Goal: Task Accomplishment & Management: Use online tool/utility

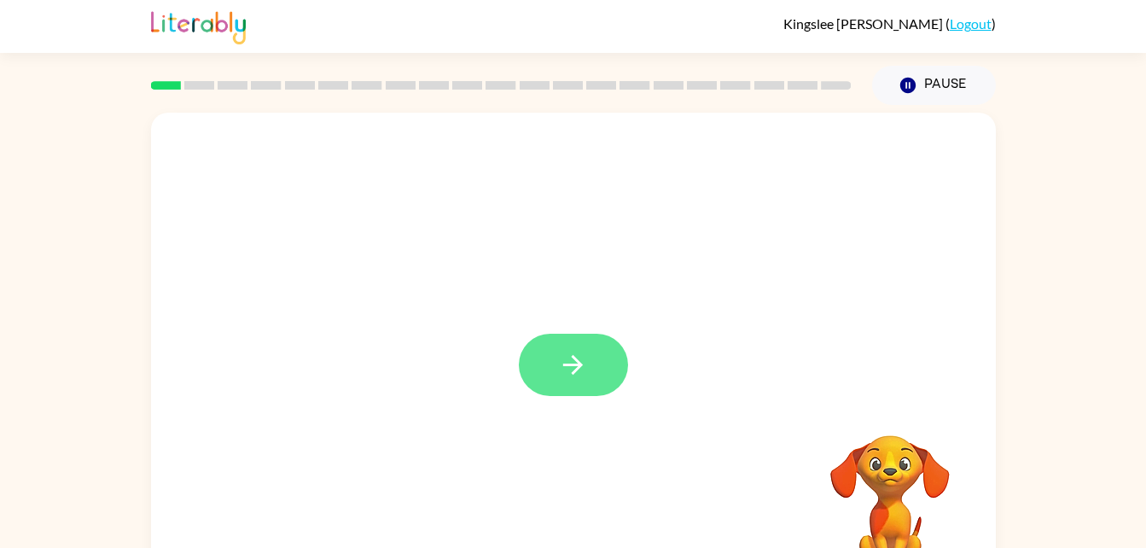
click at [580, 357] on icon "button" at bounding box center [573, 365] width 30 height 30
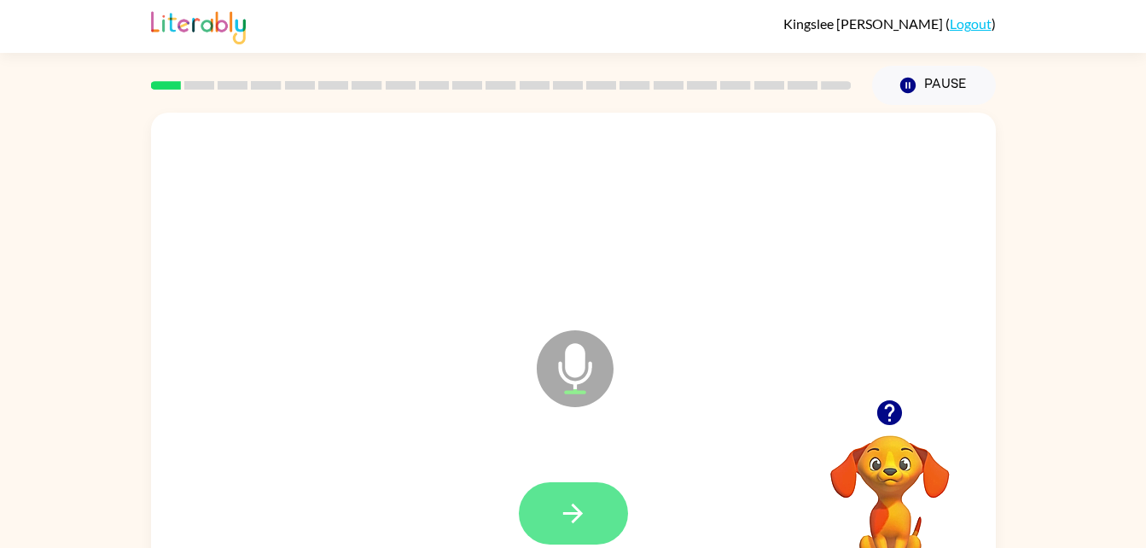
click at [567, 498] on icon "button" at bounding box center [573, 513] width 30 height 30
click at [582, 498] on icon "button" at bounding box center [573, 513] width 30 height 30
click at [567, 520] on icon "button" at bounding box center [573, 513] width 30 height 30
click at [562, 534] on button "button" at bounding box center [573, 513] width 109 height 62
click at [572, 515] on icon "button" at bounding box center [573, 513] width 30 height 30
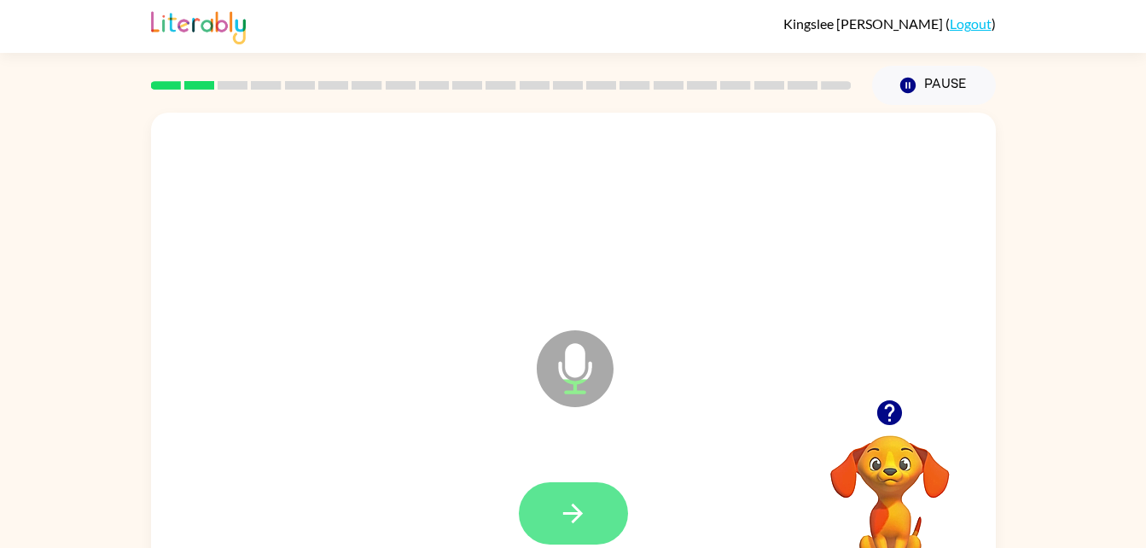
click at [557, 504] on button "button" at bounding box center [573, 513] width 109 height 62
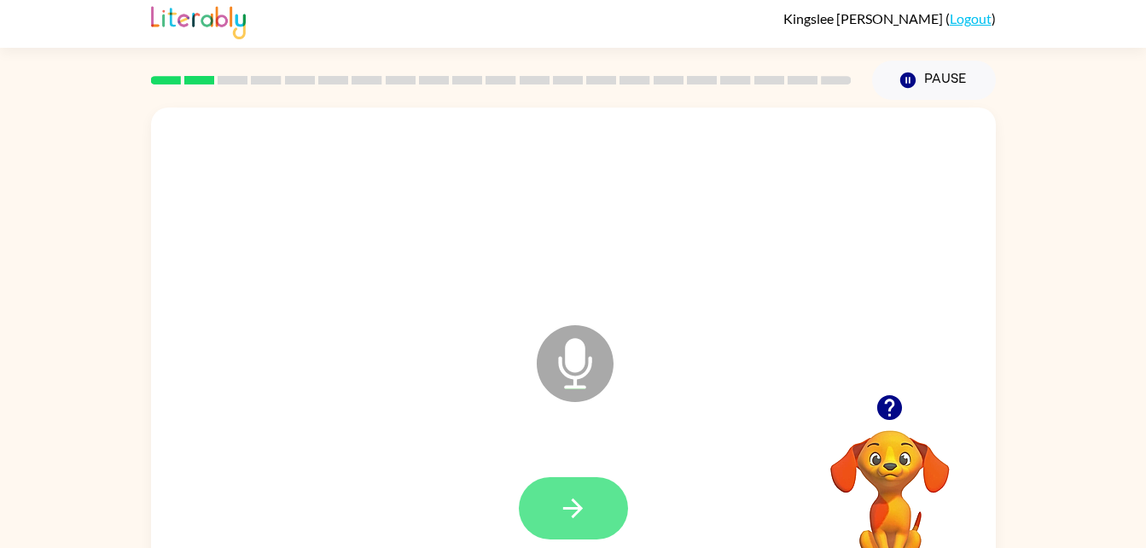
click at [544, 497] on button "button" at bounding box center [573, 508] width 109 height 62
click at [572, 502] on icon "button" at bounding box center [573, 508] width 30 height 30
click at [550, 494] on button "button" at bounding box center [573, 508] width 109 height 62
click at [590, 514] on button "button" at bounding box center [573, 508] width 109 height 62
click at [584, 513] on icon "button" at bounding box center [573, 508] width 30 height 30
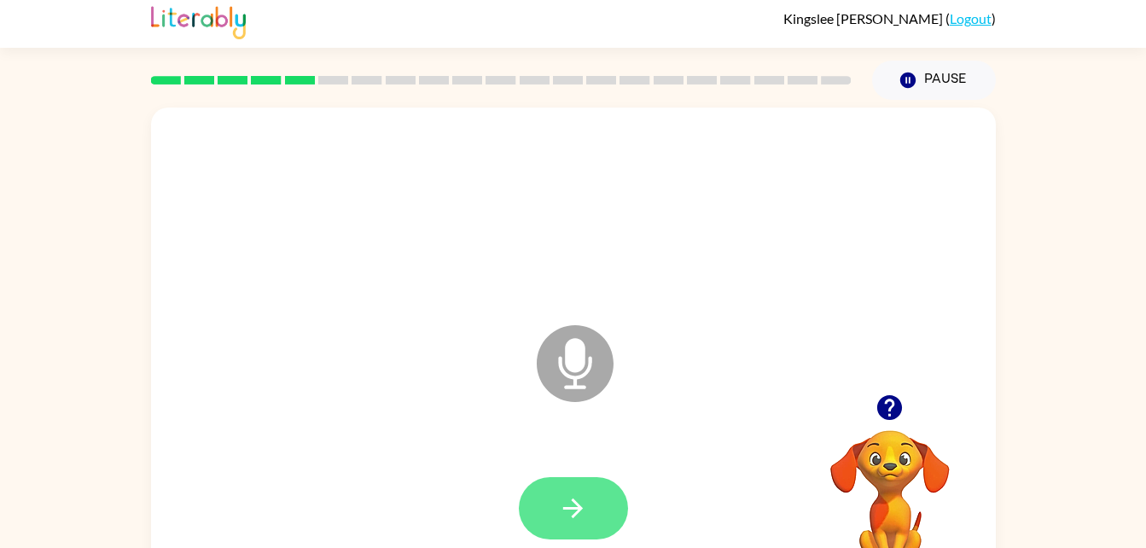
click at [627, 510] on button "button" at bounding box center [573, 508] width 109 height 62
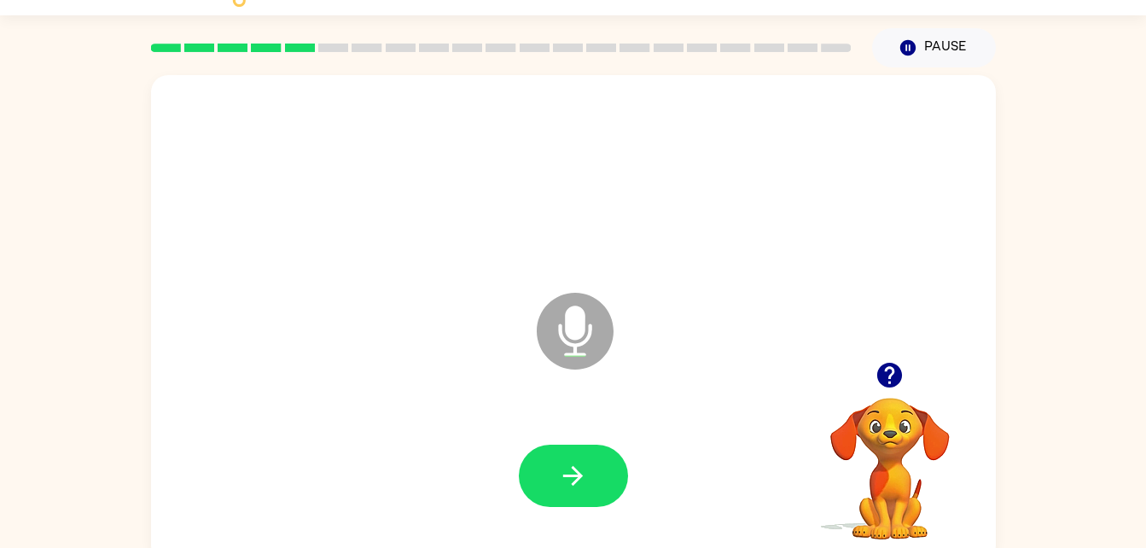
scroll to position [50, 0]
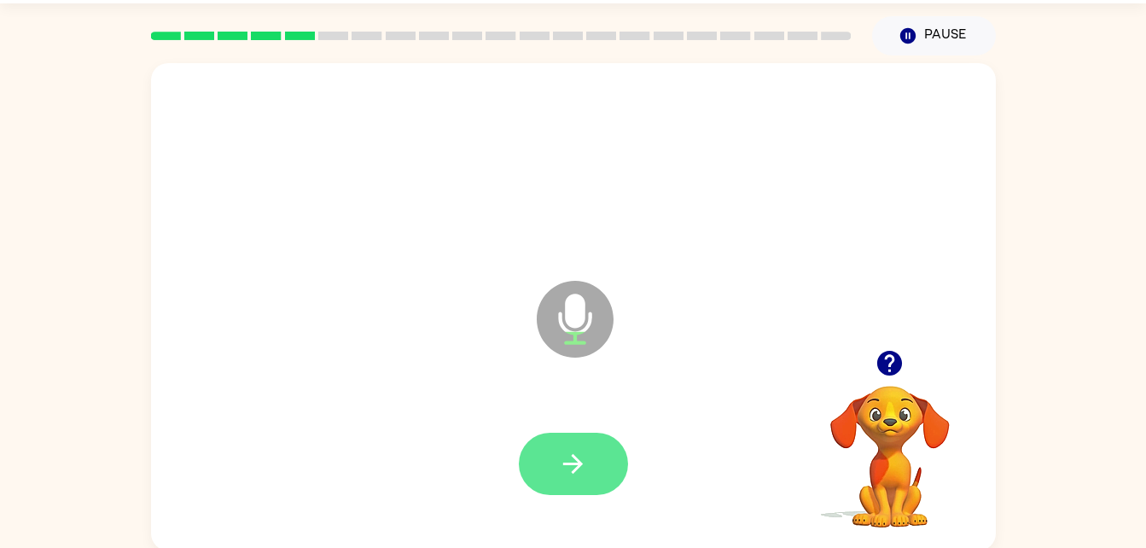
click at [583, 456] on icon "button" at bounding box center [573, 464] width 30 height 30
click at [571, 491] on button "button" at bounding box center [573, 464] width 109 height 62
click at [581, 471] on div at bounding box center [573, 464] width 109 height 62
click at [589, 452] on button "button" at bounding box center [573, 464] width 109 height 62
click at [557, 474] on button "button" at bounding box center [573, 464] width 109 height 62
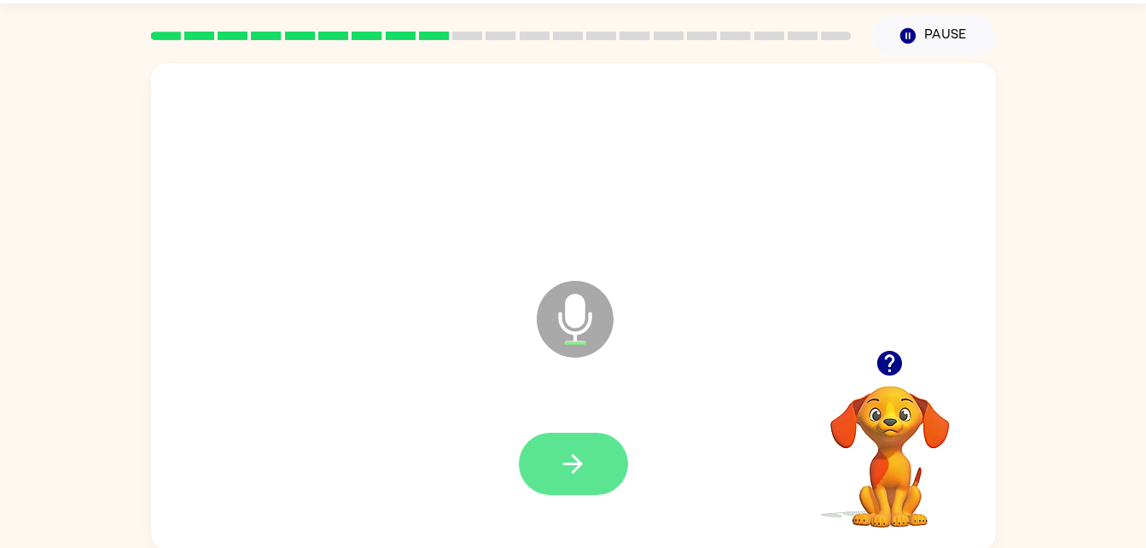
click at [594, 484] on button "button" at bounding box center [573, 464] width 109 height 62
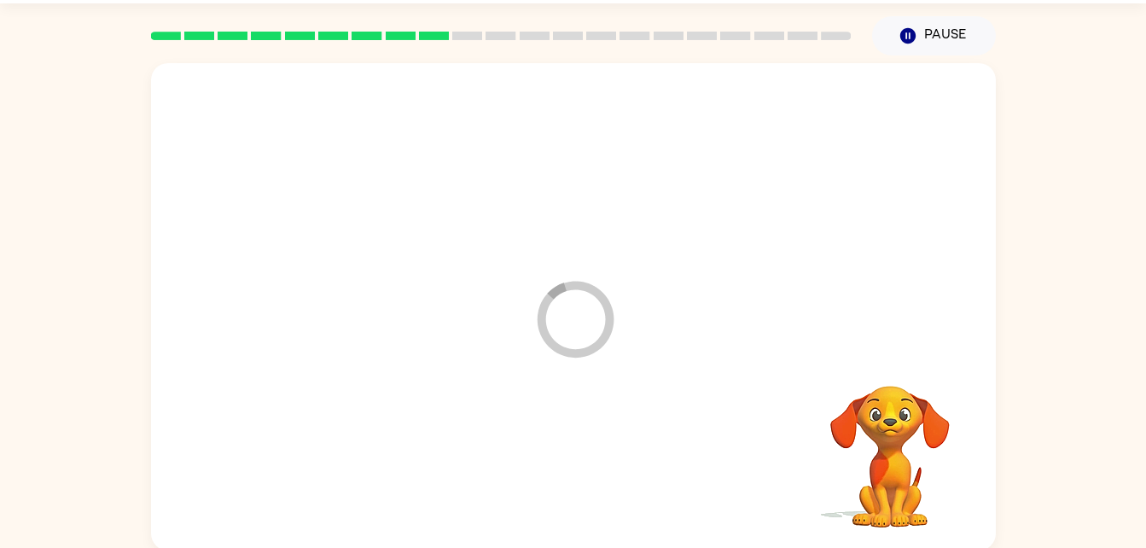
click at [596, 479] on div at bounding box center [573, 464] width 811 height 140
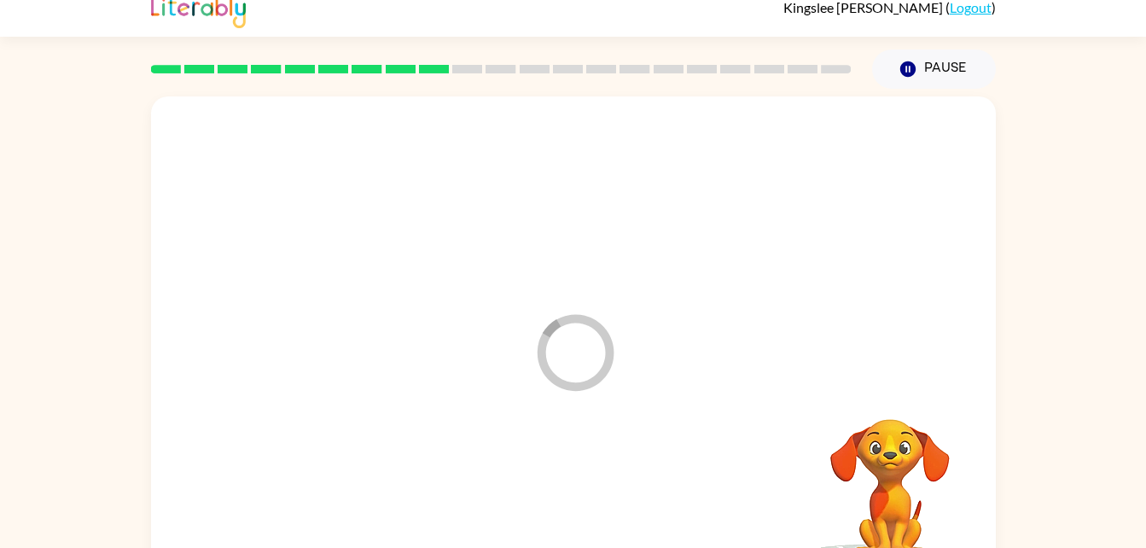
scroll to position [0, 0]
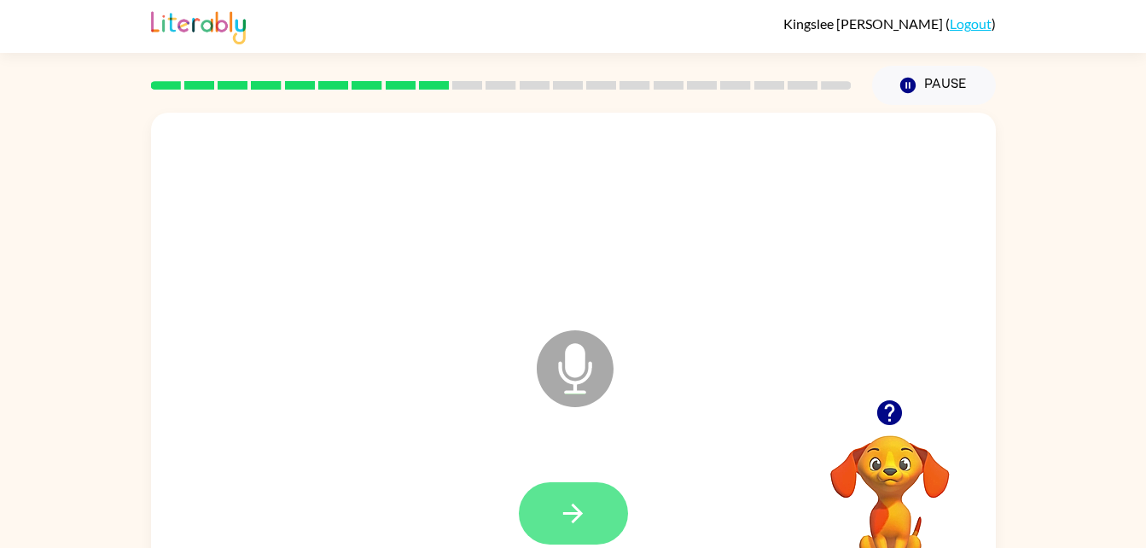
click at [578, 504] on icon "button" at bounding box center [573, 513] width 30 height 30
click at [573, 488] on button "button" at bounding box center [573, 513] width 109 height 62
click at [579, 517] on icon "button" at bounding box center [573, 514] width 20 height 20
click at [601, 503] on button "button" at bounding box center [573, 513] width 109 height 62
click at [583, 521] on icon "button" at bounding box center [573, 513] width 30 height 30
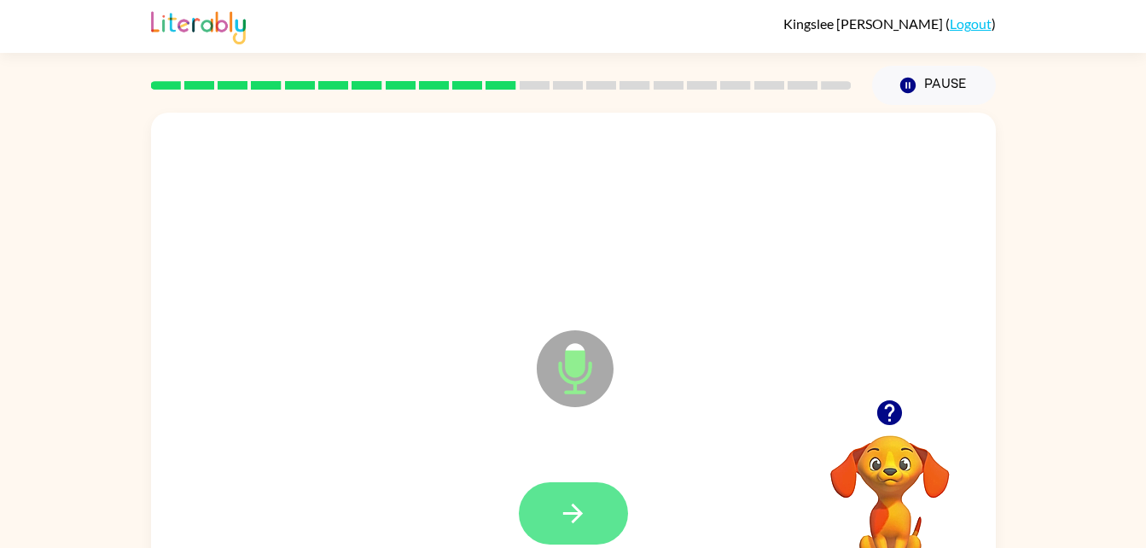
click at [568, 539] on button "button" at bounding box center [573, 513] width 109 height 62
click at [564, 507] on icon "button" at bounding box center [573, 513] width 30 height 30
click at [564, 516] on icon "button" at bounding box center [573, 513] width 30 height 30
click at [558, 498] on icon "button" at bounding box center [573, 513] width 30 height 30
click at [625, 508] on button "button" at bounding box center [573, 513] width 109 height 62
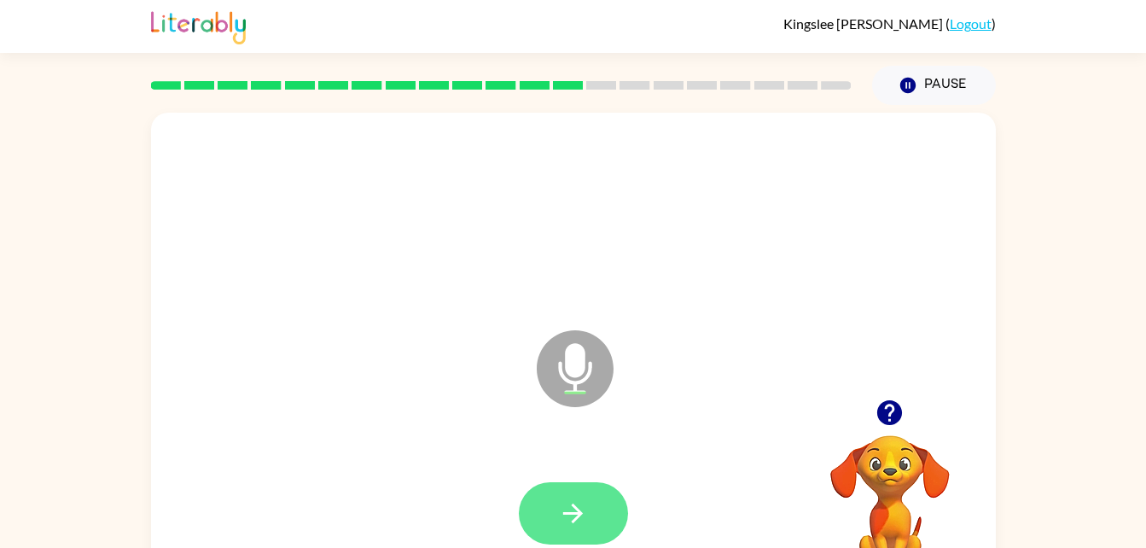
click at [587, 522] on icon "button" at bounding box center [573, 513] width 30 height 30
click at [575, 518] on icon "button" at bounding box center [573, 514] width 20 height 20
click at [602, 521] on button "button" at bounding box center [573, 513] width 109 height 62
click at [584, 508] on icon "button" at bounding box center [573, 513] width 30 height 30
click at [574, 526] on icon "button" at bounding box center [573, 513] width 30 height 30
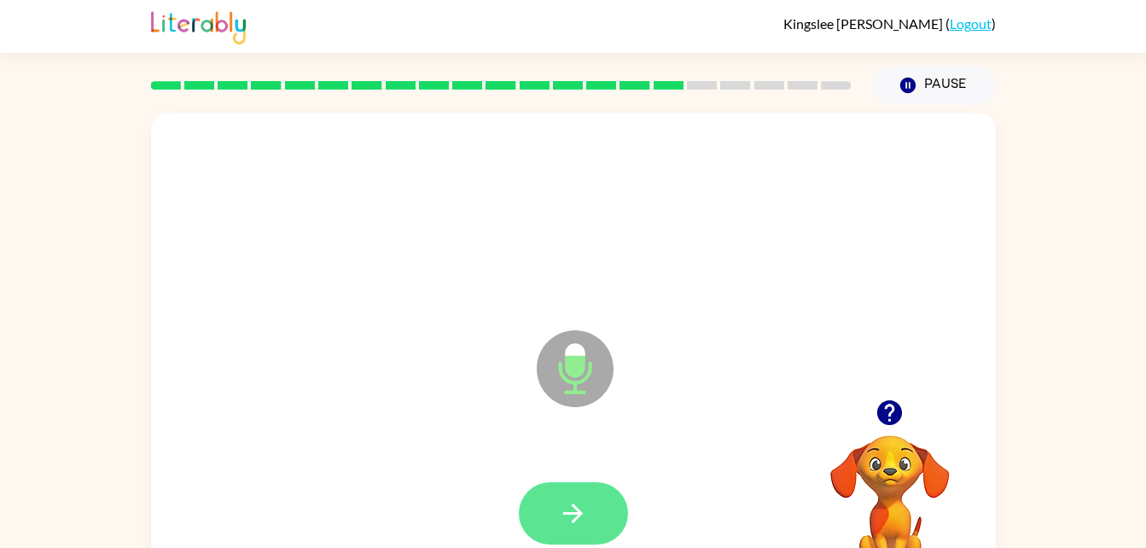
click at [570, 503] on icon "button" at bounding box center [573, 513] width 30 height 30
click at [583, 504] on icon "button" at bounding box center [573, 513] width 30 height 30
click at [594, 483] on button "button" at bounding box center [573, 513] width 109 height 62
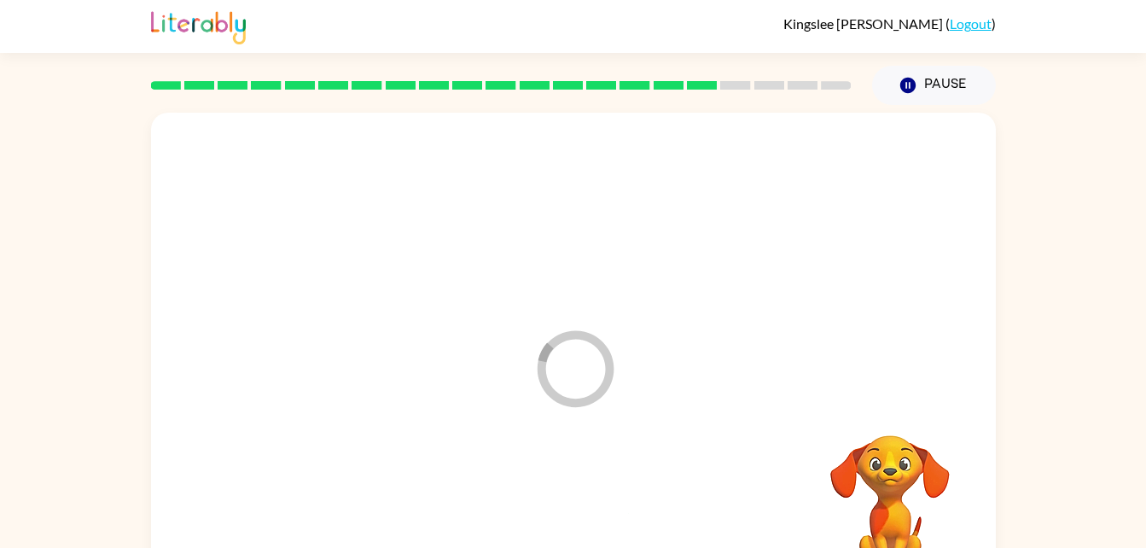
click at [589, 507] on div at bounding box center [573, 514] width 811 height 140
click at [575, 498] on div at bounding box center [573, 514] width 811 height 140
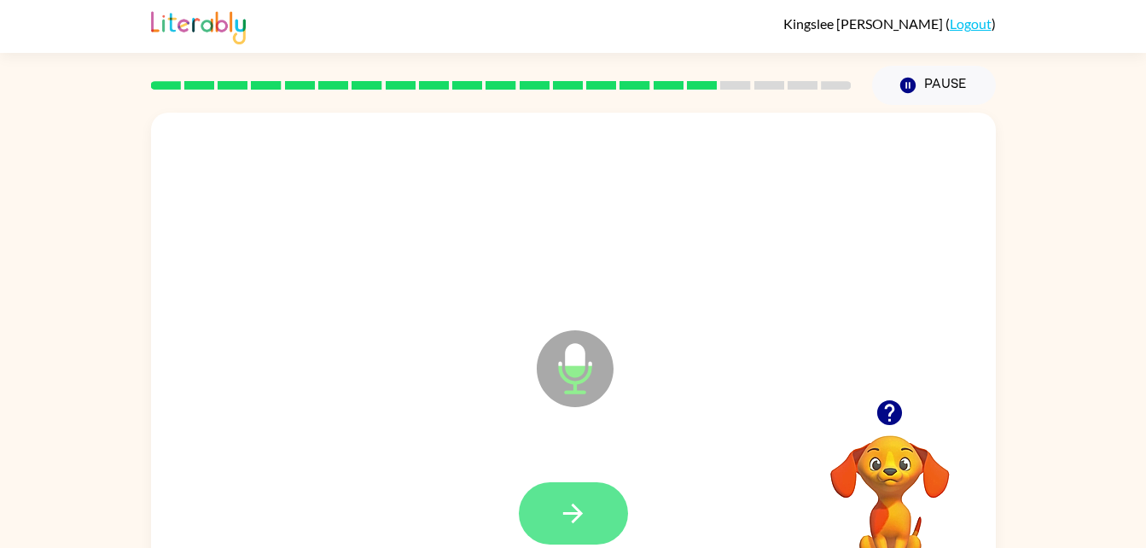
click at [576, 516] on icon "button" at bounding box center [573, 513] width 30 height 30
click at [553, 515] on button "button" at bounding box center [573, 513] width 109 height 62
click at [564, 514] on icon "button" at bounding box center [573, 514] width 20 height 20
click at [580, 516] on icon "button" at bounding box center [573, 514] width 20 height 20
click at [569, 506] on icon "button" at bounding box center [573, 513] width 30 height 30
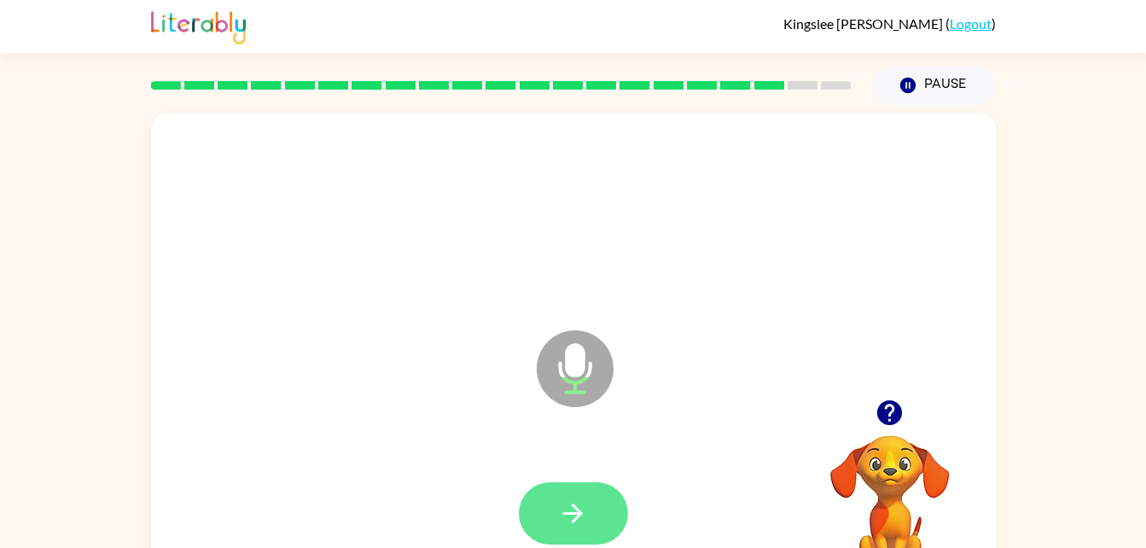
click at [586, 529] on button "button" at bounding box center [573, 513] width 109 height 62
click at [562, 511] on icon "button" at bounding box center [573, 513] width 30 height 30
click at [580, 496] on button "button" at bounding box center [573, 513] width 109 height 62
click at [573, 516] on icon "button" at bounding box center [573, 513] width 30 height 30
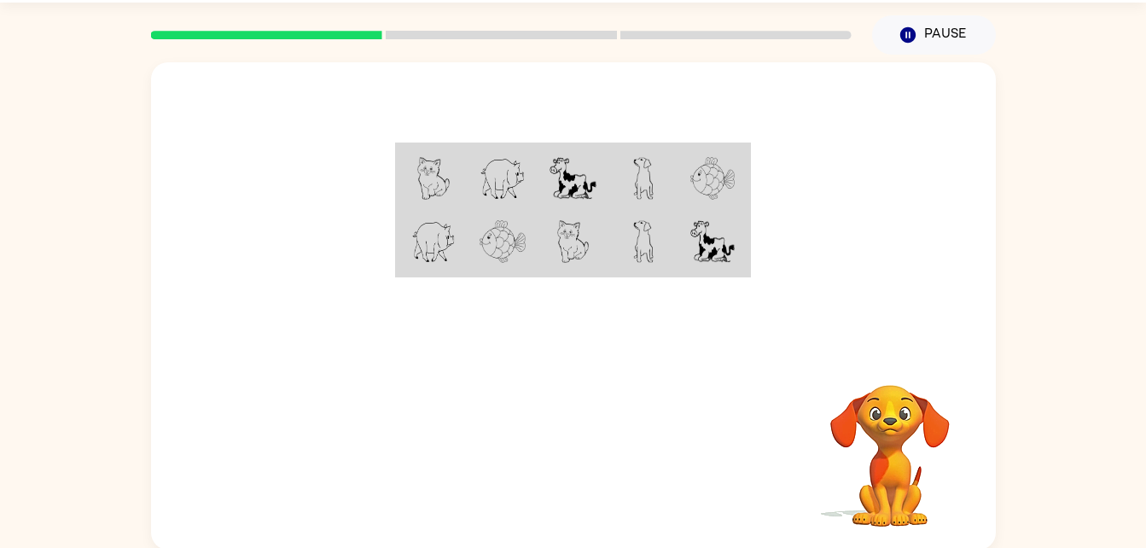
scroll to position [52, 0]
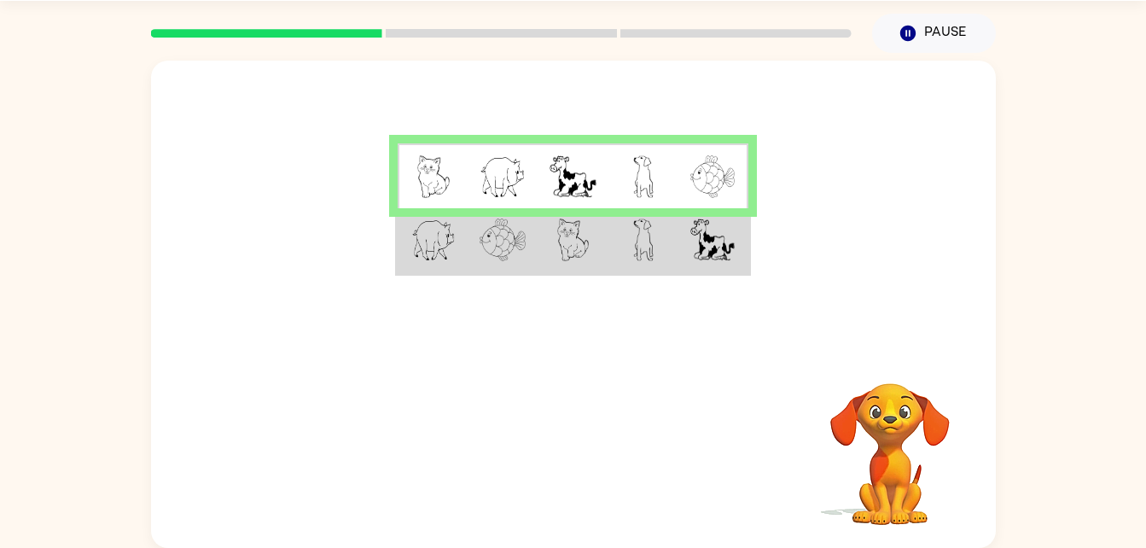
click at [500, 270] on td at bounding box center [503, 241] width 70 height 66
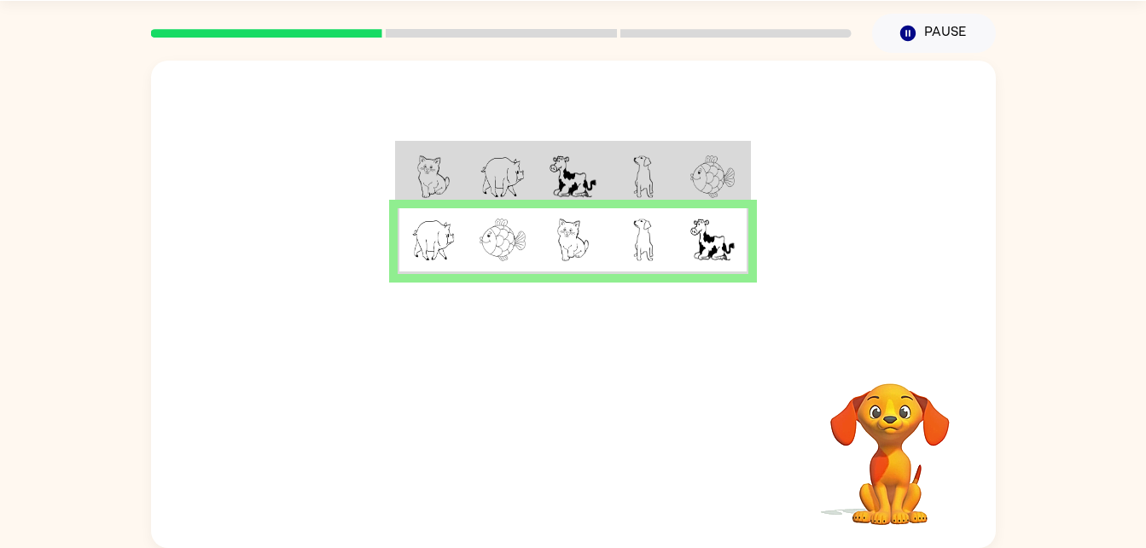
click at [1084, 50] on div "[PERSON_NAME] ( Logout ) Pause Pause Your browser must support playing .mp4 fil…" at bounding box center [573, 248] width 1146 height 600
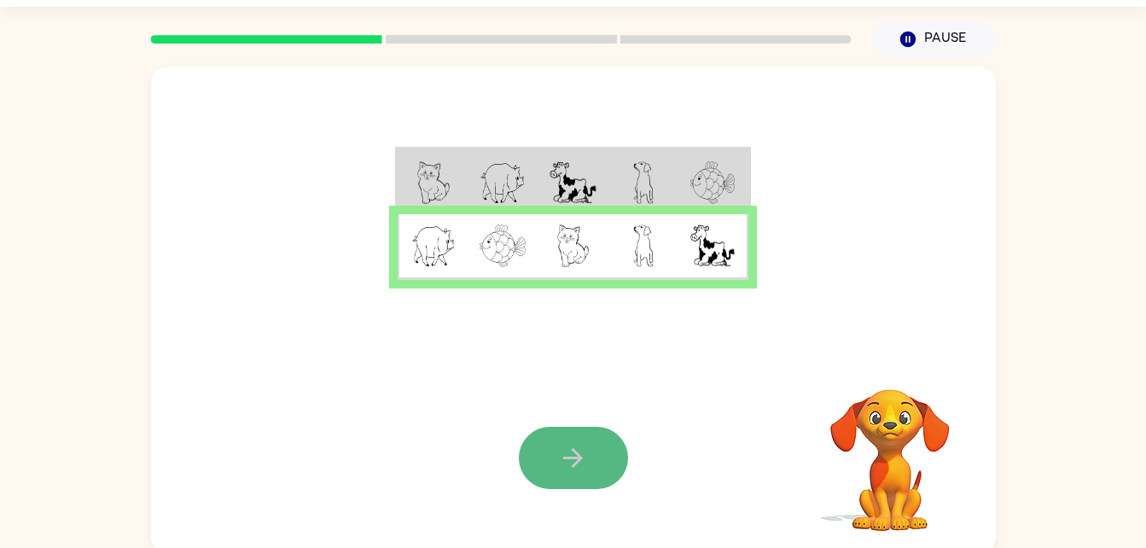
click at [578, 453] on icon "button" at bounding box center [573, 458] width 20 height 20
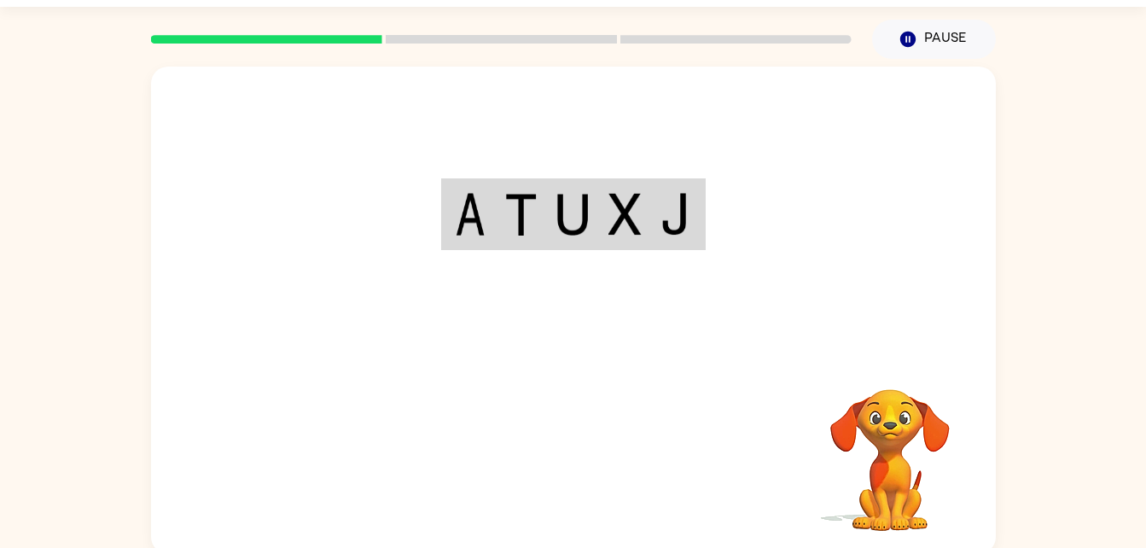
click at [578, 453] on div "Your browser must support playing .mp4 files to use Literably. Please try using…" at bounding box center [573, 310] width 845 height 487
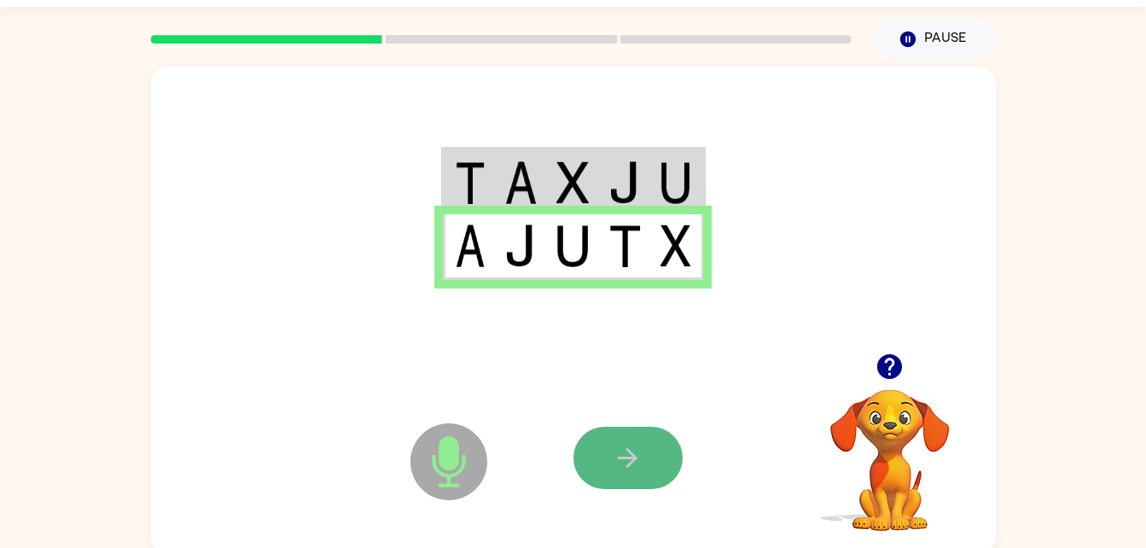
click at [643, 444] on button "button" at bounding box center [628, 458] width 109 height 62
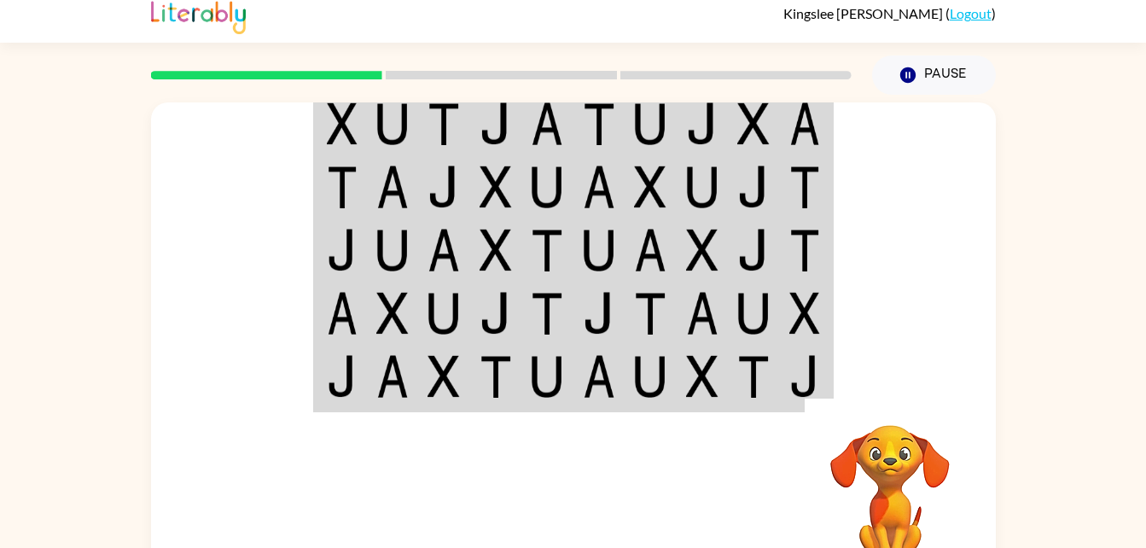
scroll to position [11, 0]
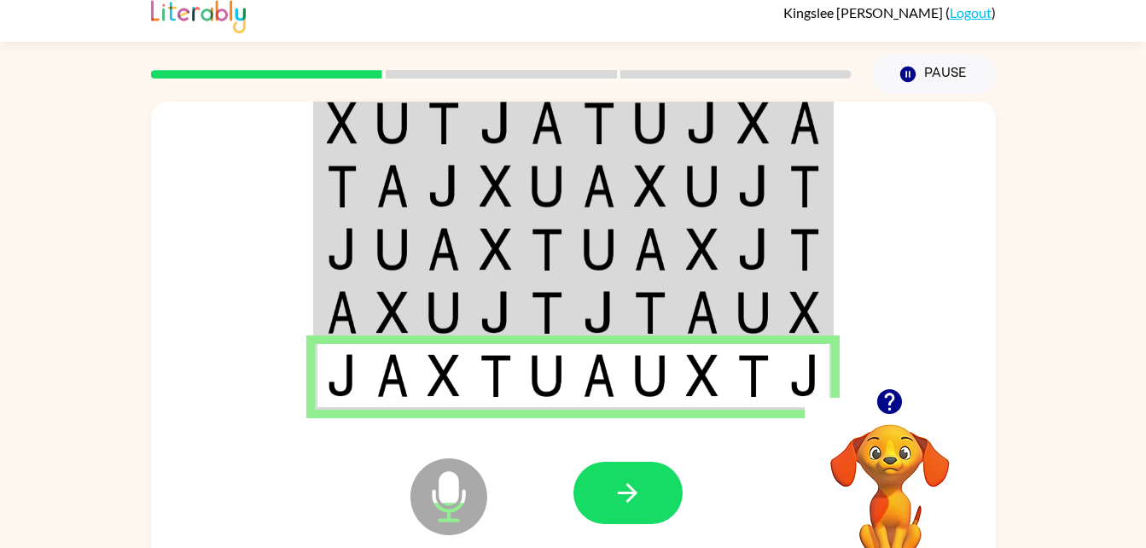
click at [654, 537] on icon "Microphone The Microphone is here when it is your turn to talk" at bounding box center [534, 518] width 256 height 128
click at [637, 503] on icon "button" at bounding box center [628, 493] width 30 height 30
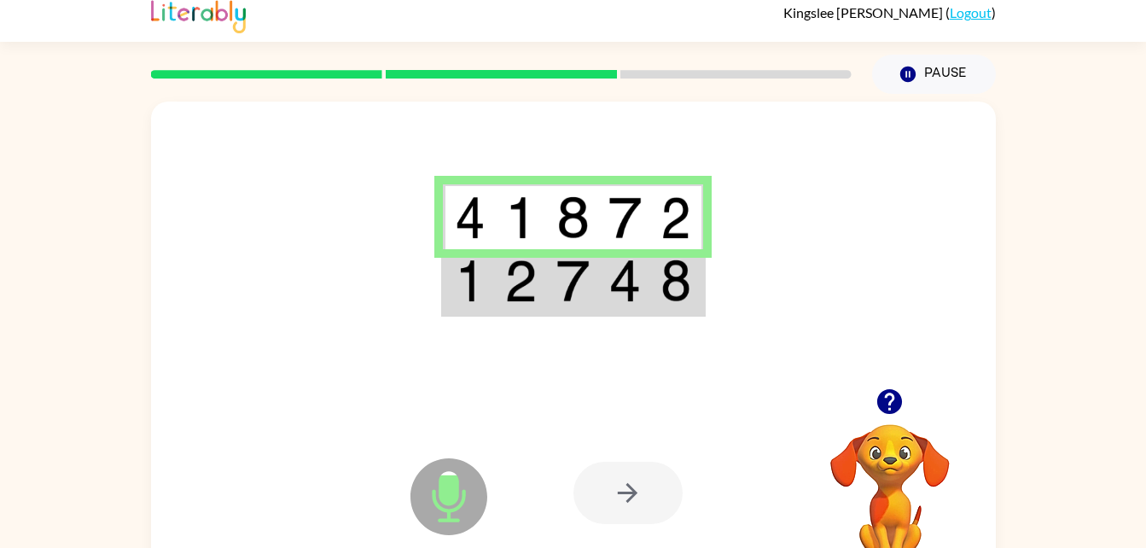
click at [566, 201] on img at bounding box center [573, 217] width 32 height 43
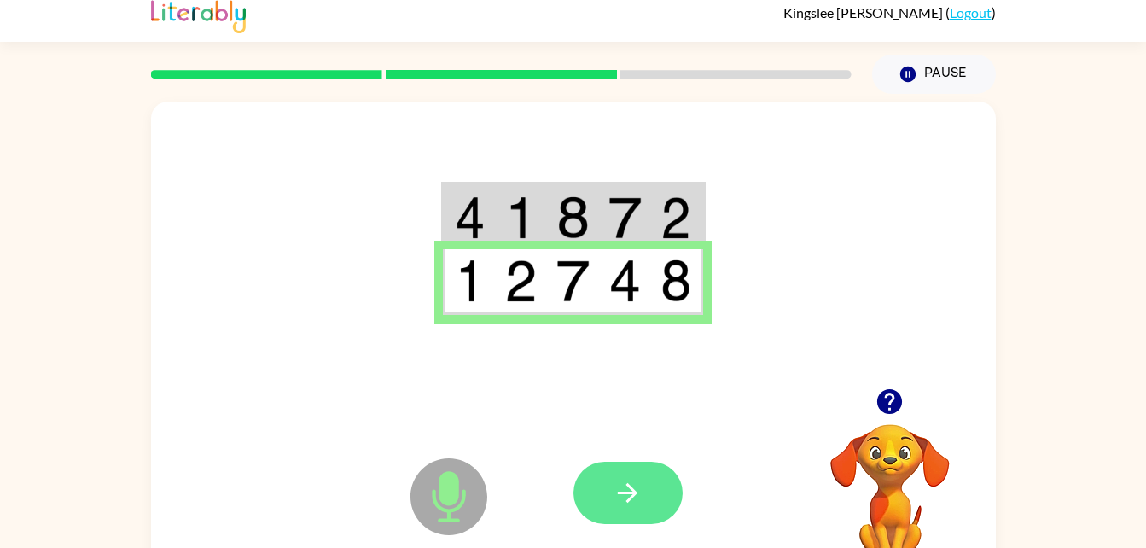
click at [639, 499] on icon "button" at bounding box center [628, 493] width 30 height 30
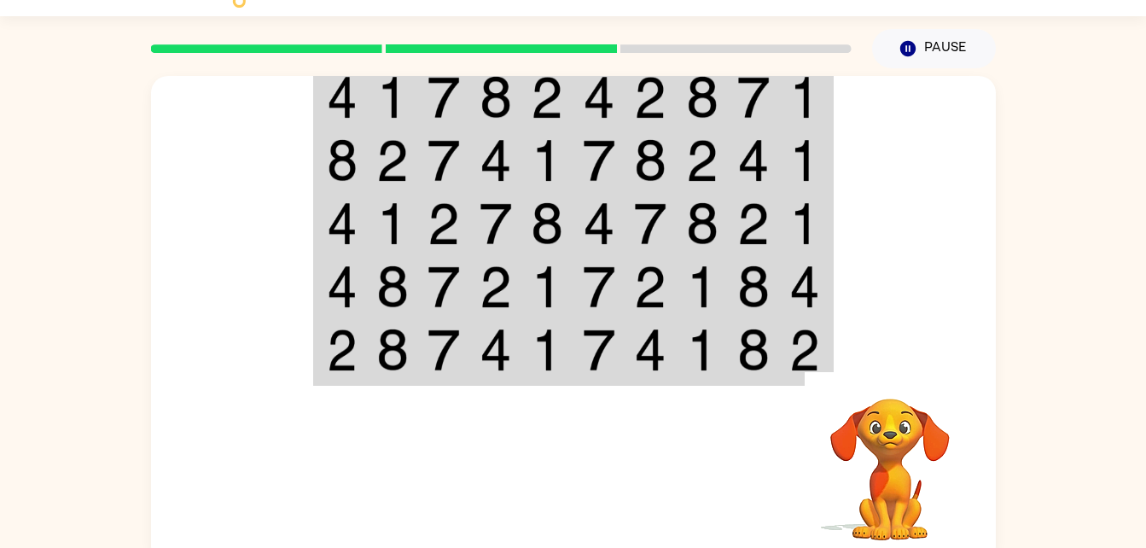
scroll to position [36, 0]
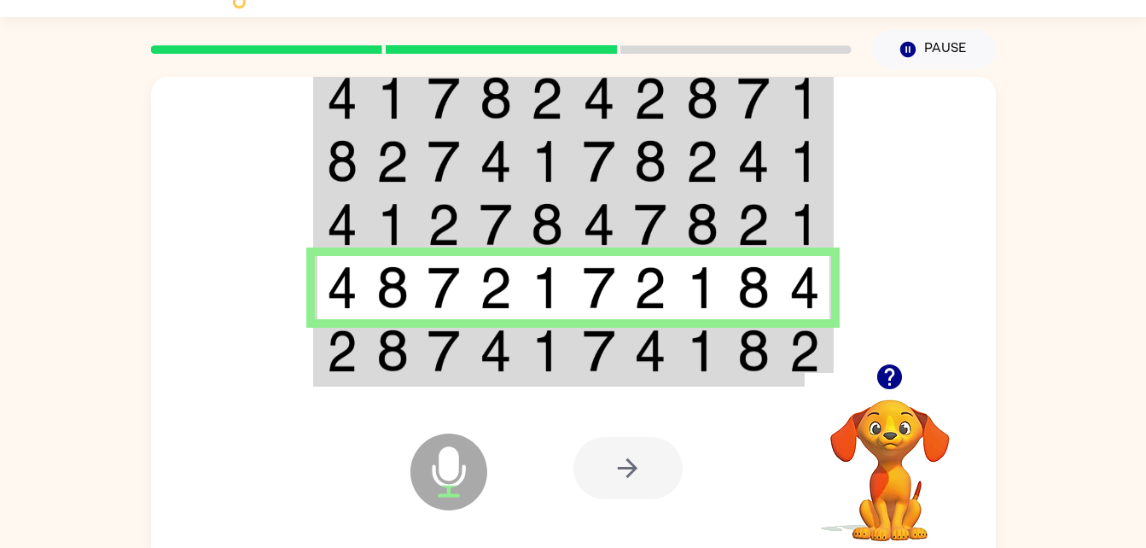
click at [665, 455] on div at bounding box center [628, 468] width 109 height 62
click at [650, 479] on div at bounding box center [628, 468] width 109 height 62
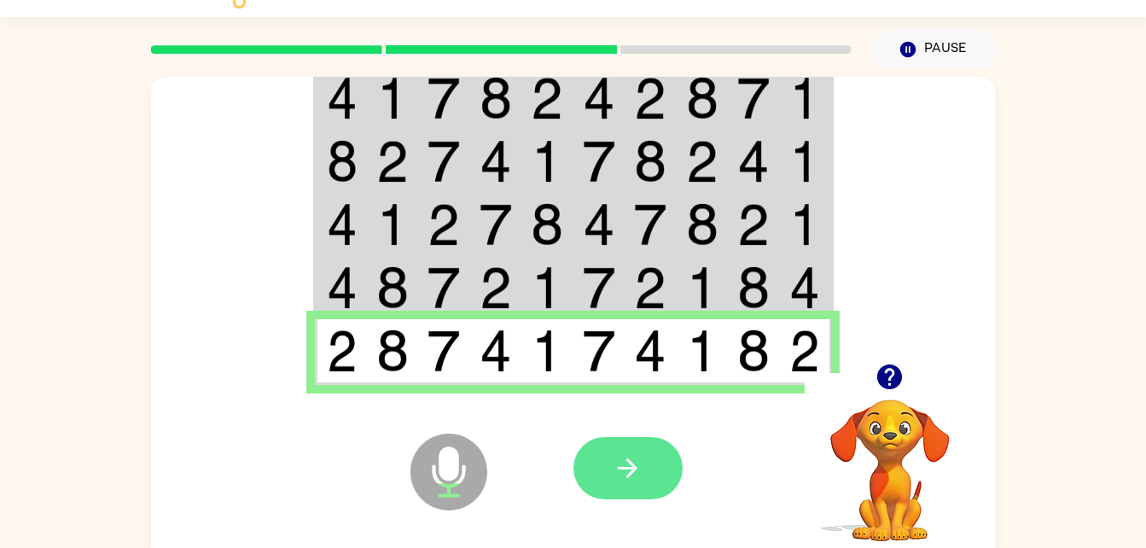
click at [604, 475] on button "button" at bounding box center [628, 468] width 109 height 62
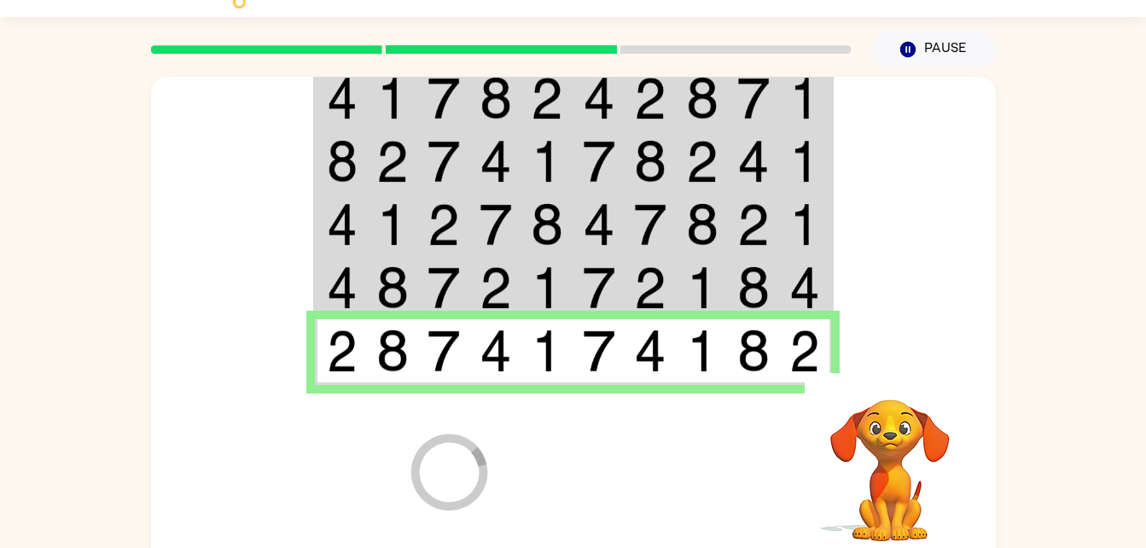
scroll to position [21, 0]
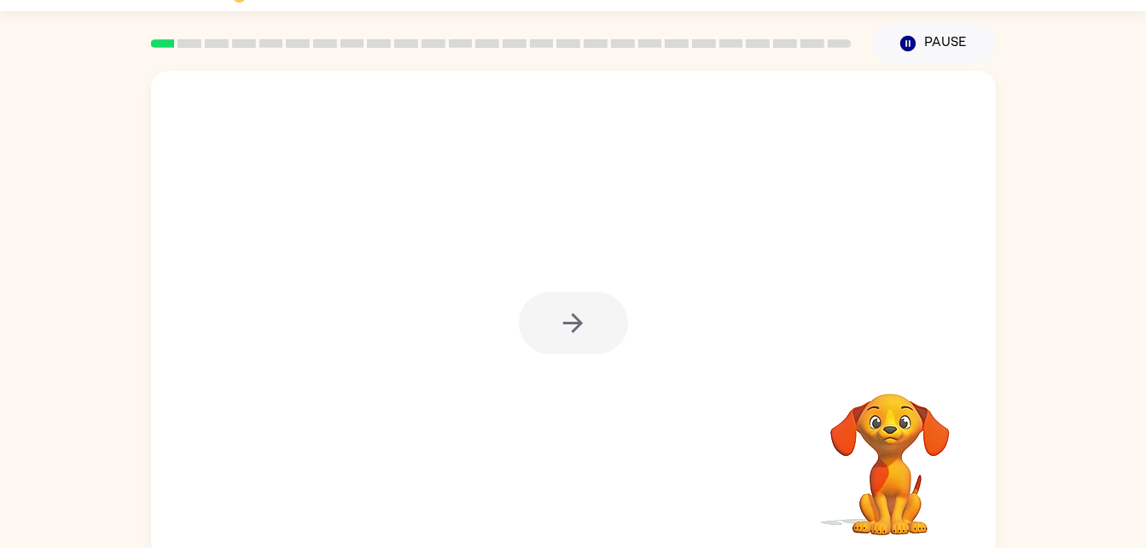
scroll to position [52, 0]
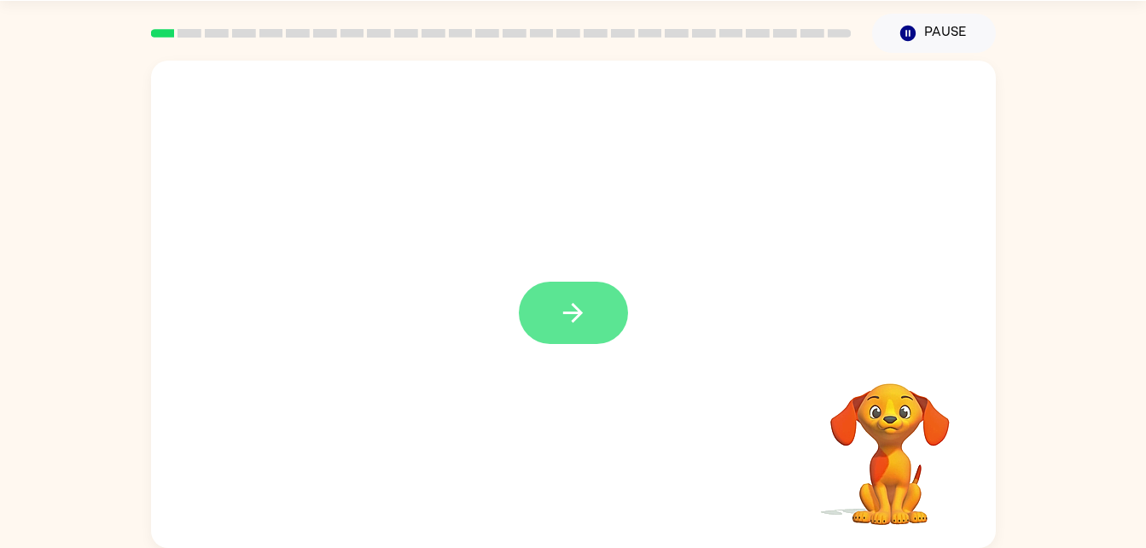
click at [559, 305] on icon "button" at bounding box center [573, 313] width 30 height 30
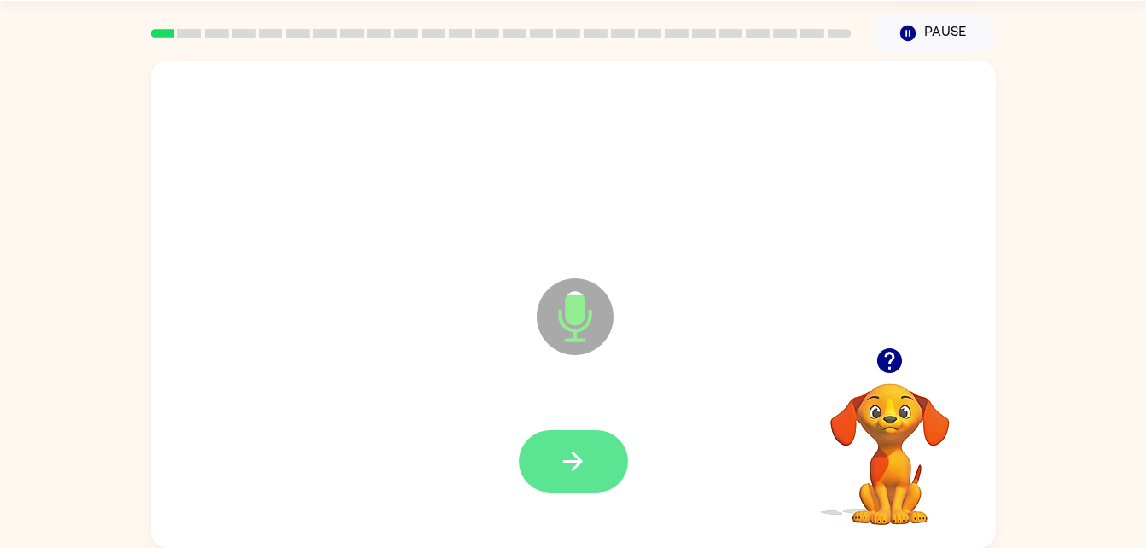
click at [572, 491] on button "button" at bounding box center [573, 461] width 109 height 62
click at [557, 450] on button "button" at bounding box center [573, 461] width 109 height 62
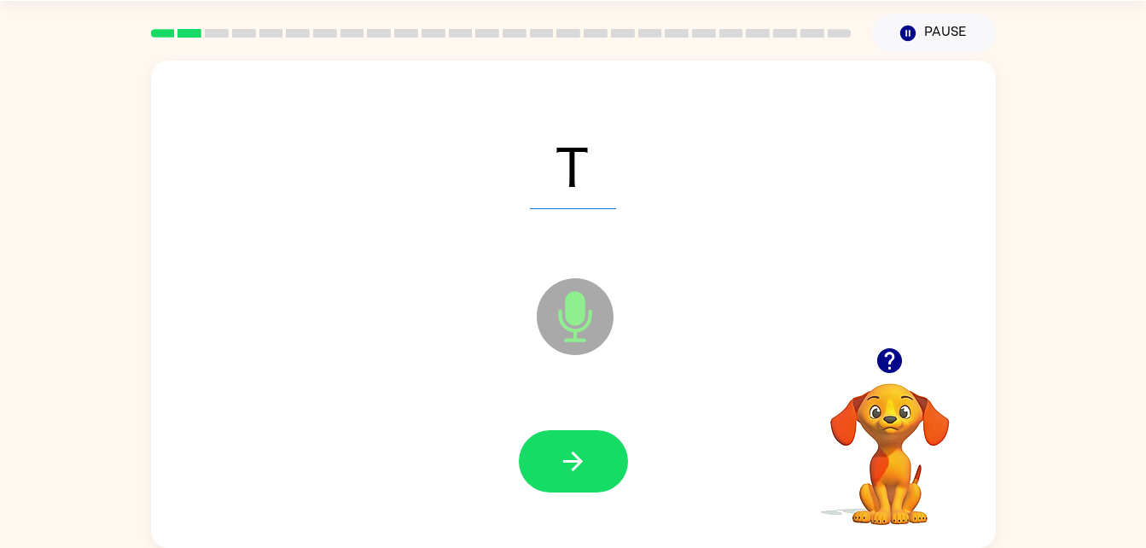
click at [584, 494] on div at bounding box center [573, 462] width 811 height 140
click at [589, 445] on button "button" at bounding box center [573, 461] width 109 height 62
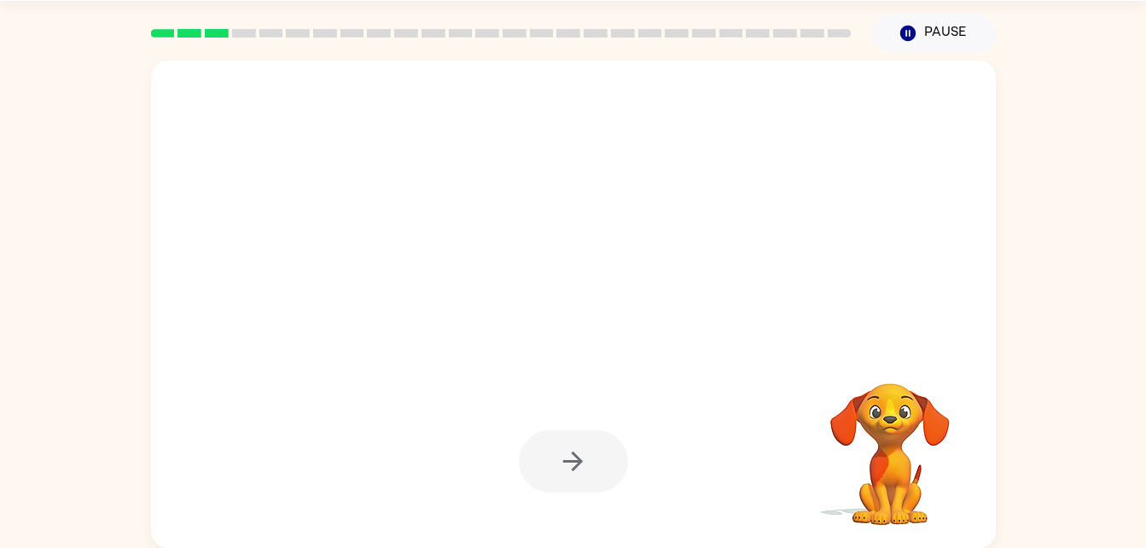
click at [606, 471] on div at bounding box center [573, 461] width 109 height 62
click at [606, 475] on div at bounding box center [573, 461] width 109 height 62
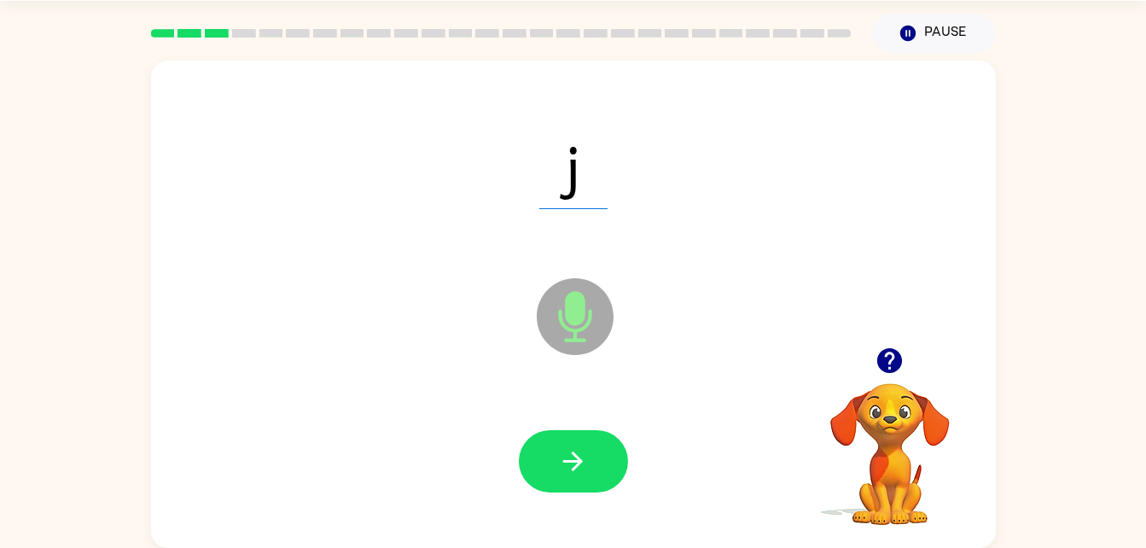
click at [599, 428] on div at bounding box center [573, 462] width 811 height 140
click at [587, 458] on icon "button" at bounding box center [573, 461] width 30 height 30
drag, startPoint x: 565, startPoint y: 456, endPoint x: 889, endPoint y: 223, distance: 399.4
click at [889, 223] on div "n" at bounding box center [573, 165] width 811 height 140
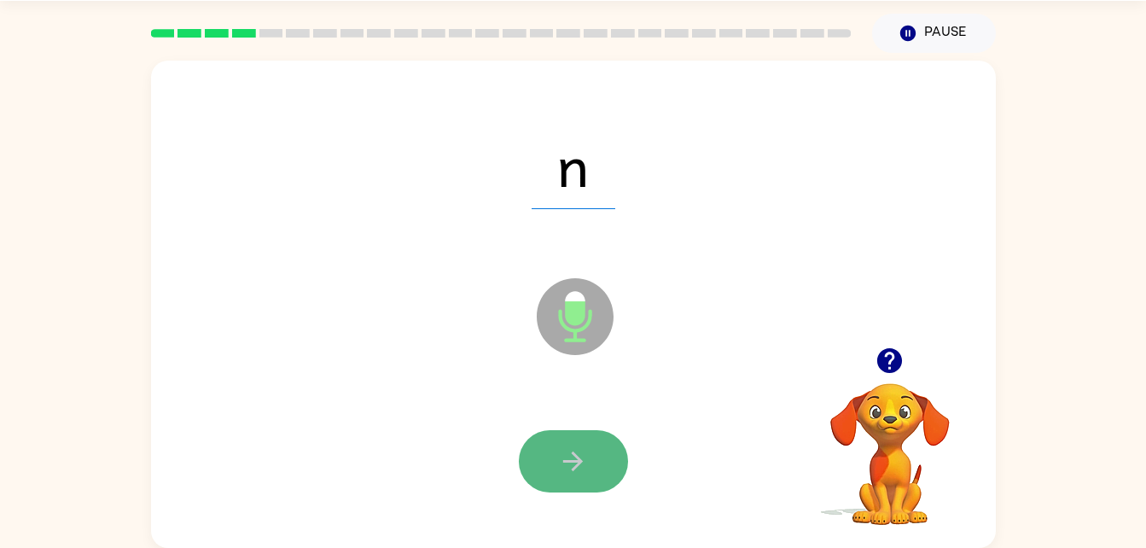
click at [580, 458] on icon "button" at bounding box center [573, 461] width 30 height 30
click at [567, 453] on icon "button" at bounding box center [573, 461] width 30 height 30
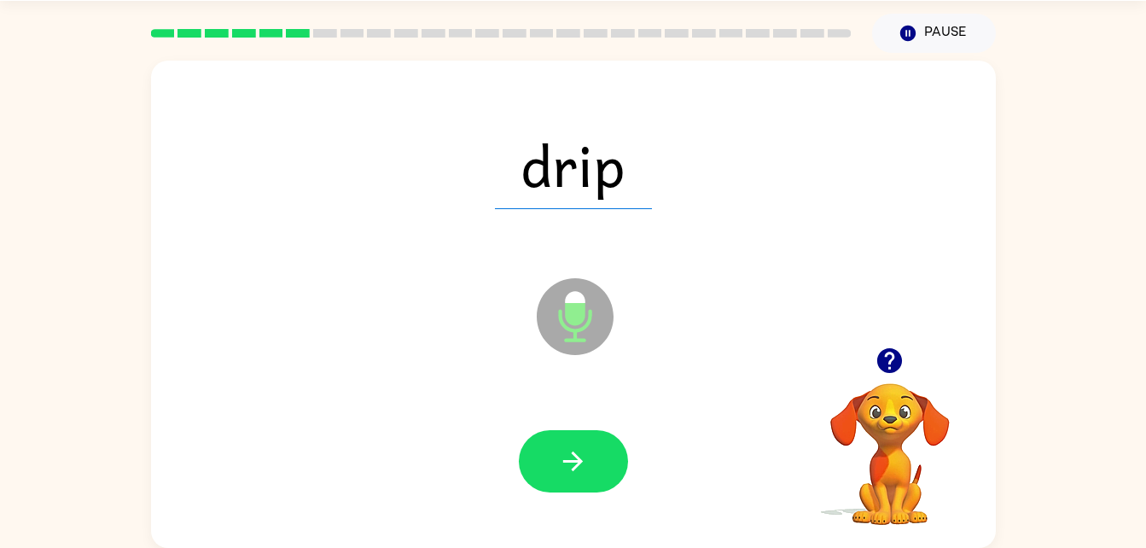
drag, startPoint x: 567, startPoint y: 453, endPoint x: 987, endPoint y: 283, distance: 453.3
click at [987, 283] on div "drip Microphone The Microphone is here when it is your turn to talk" at bounding box center [573, 304] width 845 height 487
click at [557, 445] on button "button" at bounding box center [573, 461] width 109 height 62
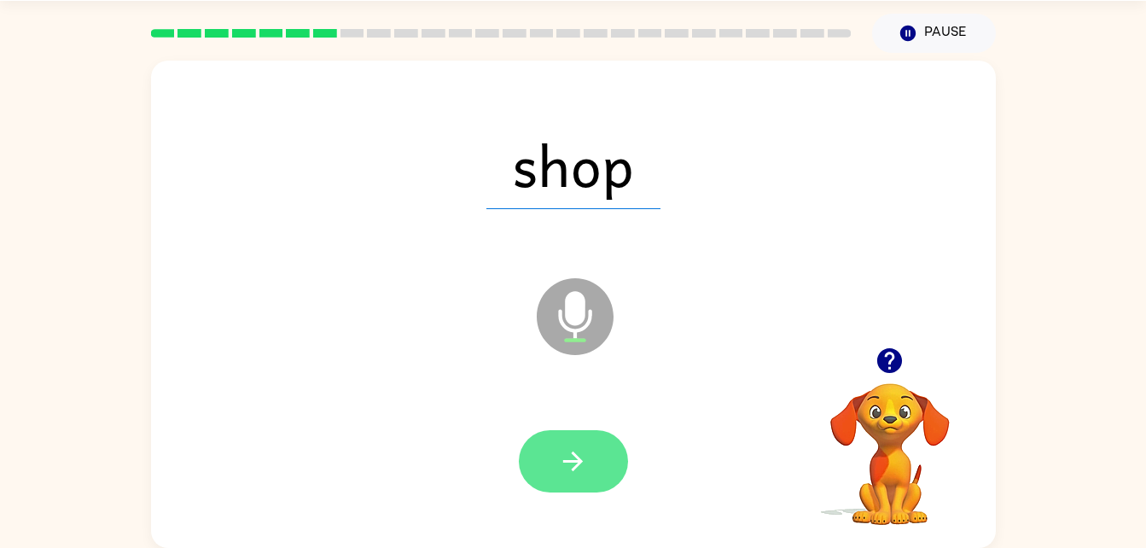
click at [586, 458] on icon "button" at bounding box center [573, 461] width 30 height 30
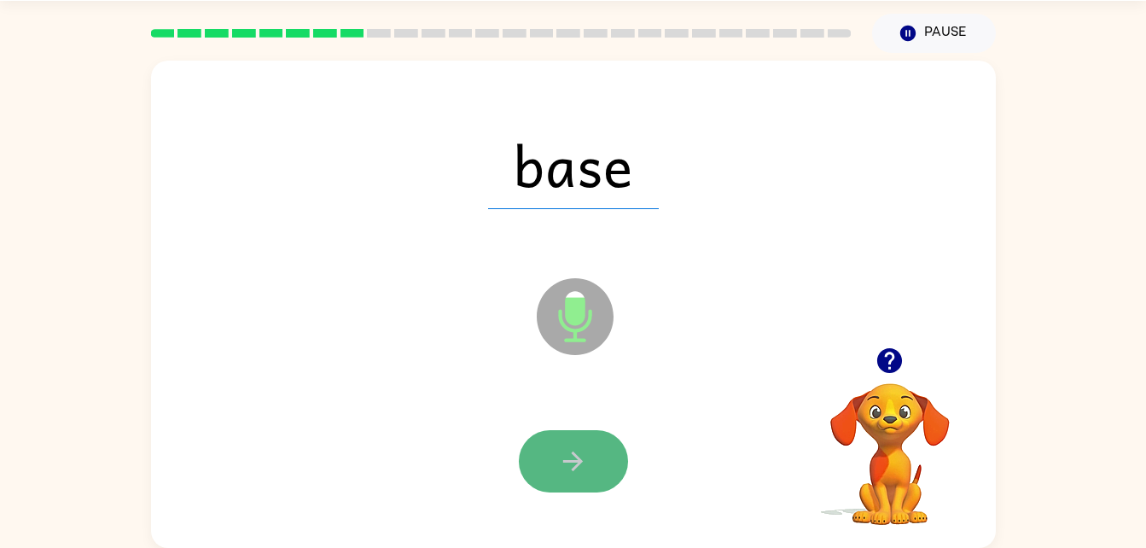
click at [568, 451] on icon "button" at bounding box center [573, 461] width 30 height 30
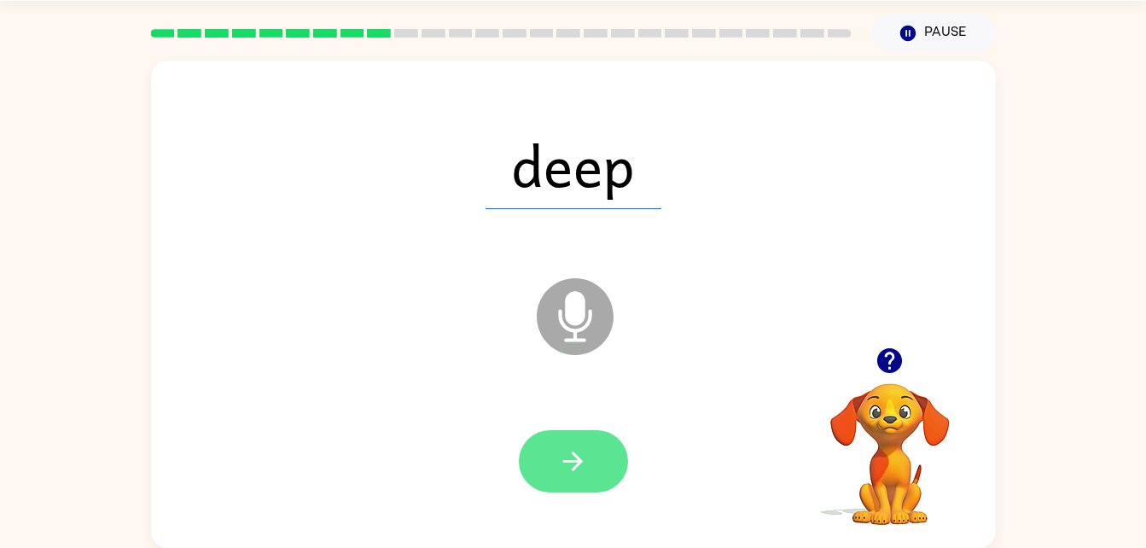
click at [594, 468] on button "button" at bounding box center [573, 461] width 109 height 62
click at [603, 449] on button "button" at bounding box center [573, 461] width 109 height 62
click at [589, 445] on button "button" at bounding box center [573, 461] width 109 height 62
click at [568, 449] on icon "button" at bounding box center [573, 461] width 30 height 30
click at [598, 487] on button "button" at bounding box center [573, 461] width 109 height 62
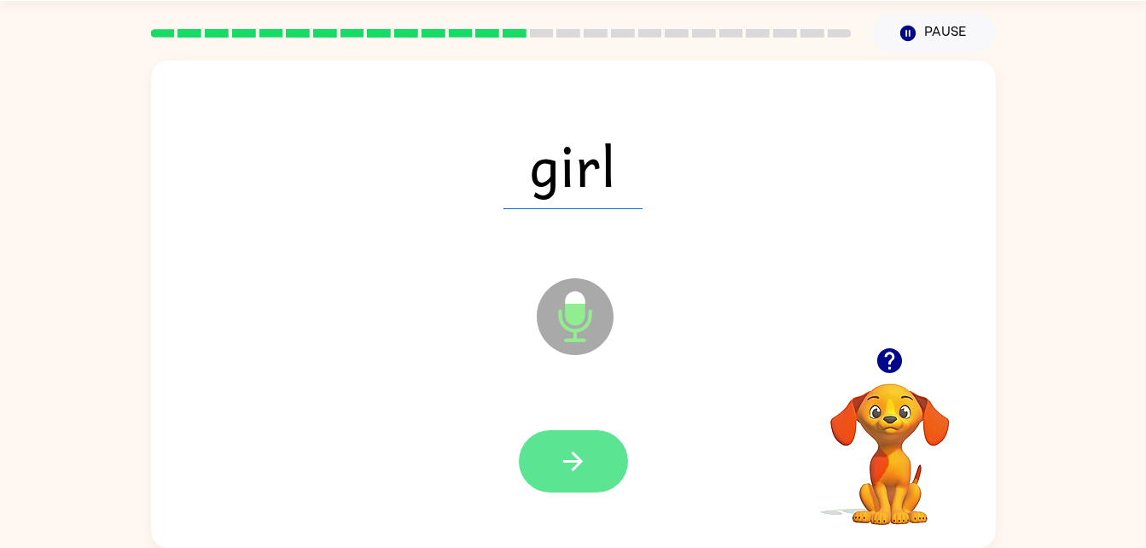
click at [570, 460] on icon "button" at bounding box center [573, 462] width 20 height 20
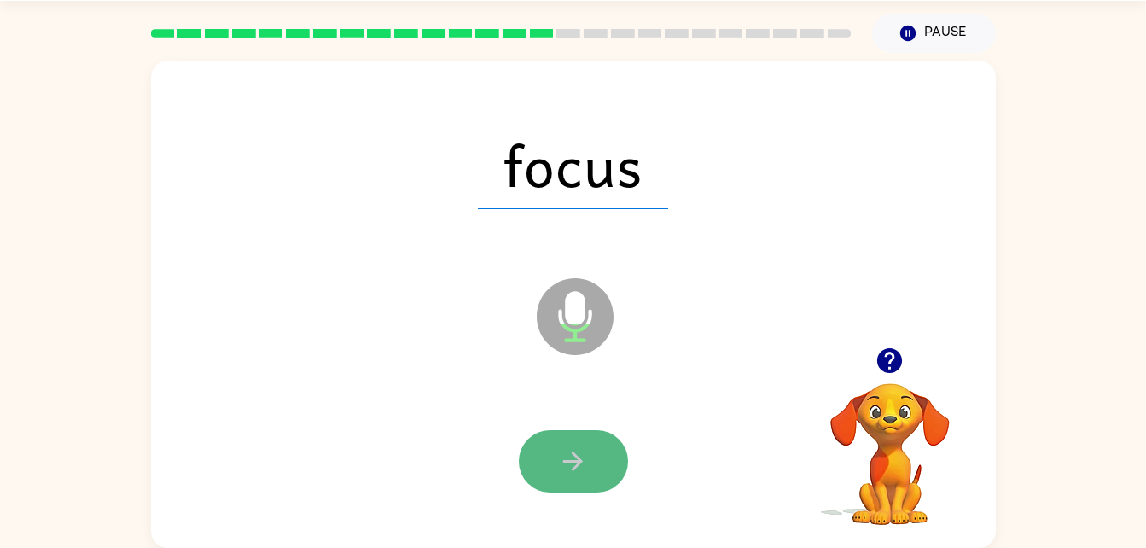
click at [571, 456] on icon "button" at bounding box center [573, 461] width 30 height 30
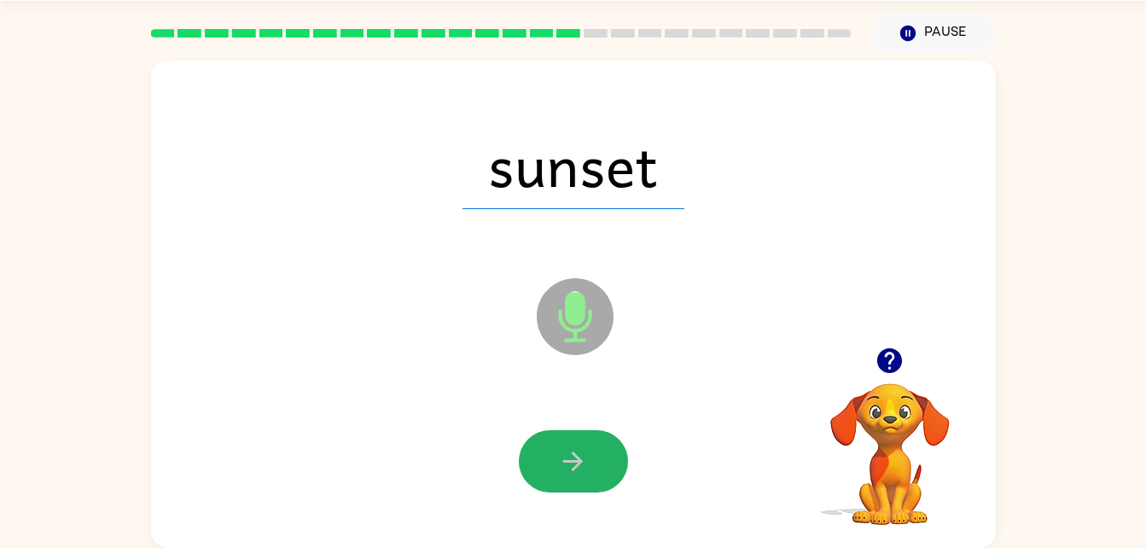
click at [572, 447] on icon "button" at bounding box center [573, 461] width 30 height 30
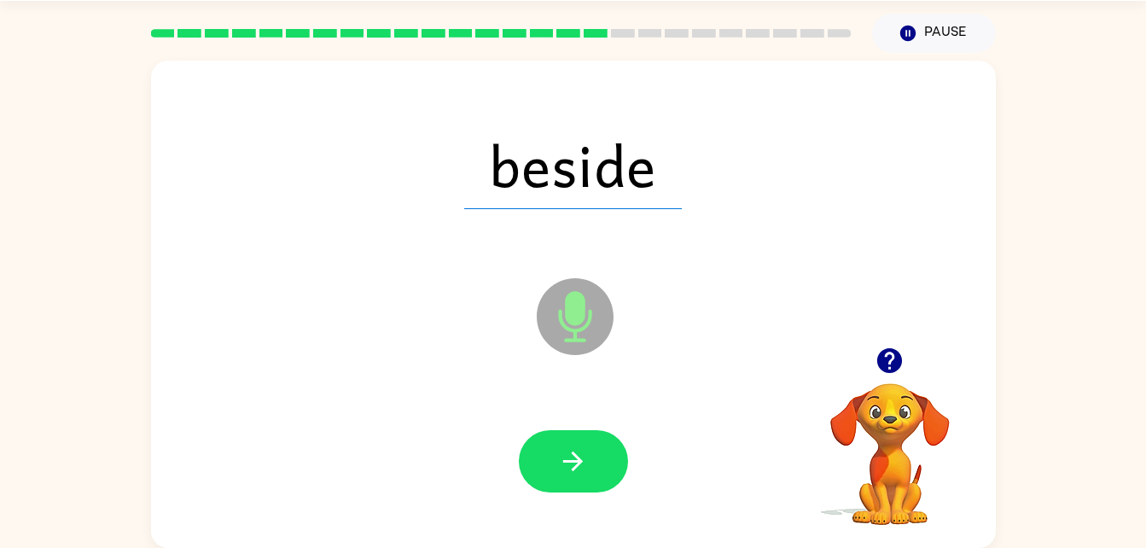
drag, startPoint x: 572, startPoint y: 447, endPoint x: 879, endPoint y: 317, distance: 333.9
click at [879, 317] on div "beside Microphone The Microphone is here when it is your turn to talk" at bounding box center [573, 304] width 845 height 487
click at [559, 460] on icon "button" at bounding box center [573, 461] width 30 height 30
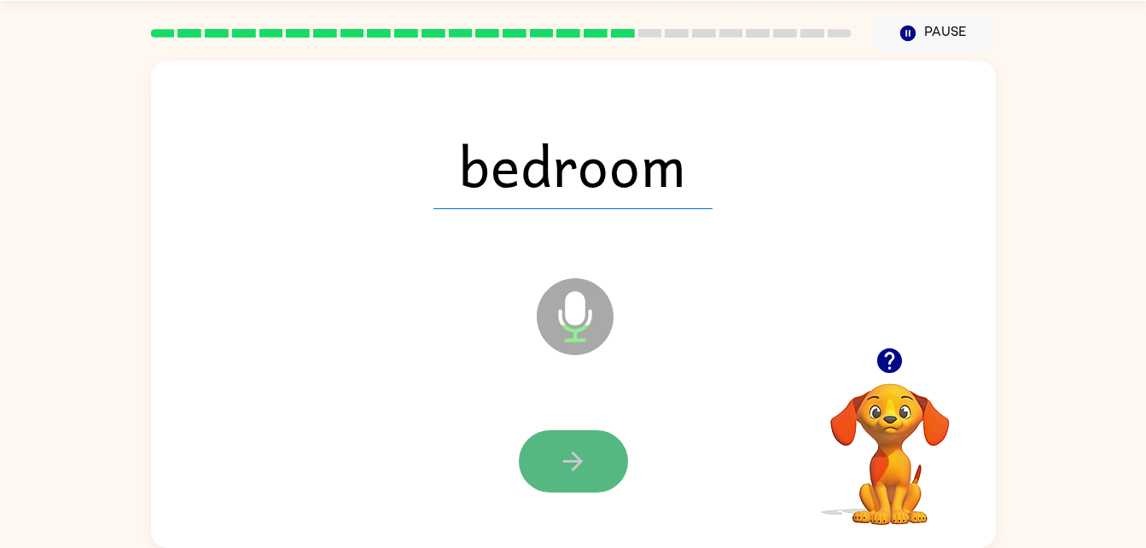
click at [556, 460] on button "button" at bounding box center [573, 461] width 109 height 62
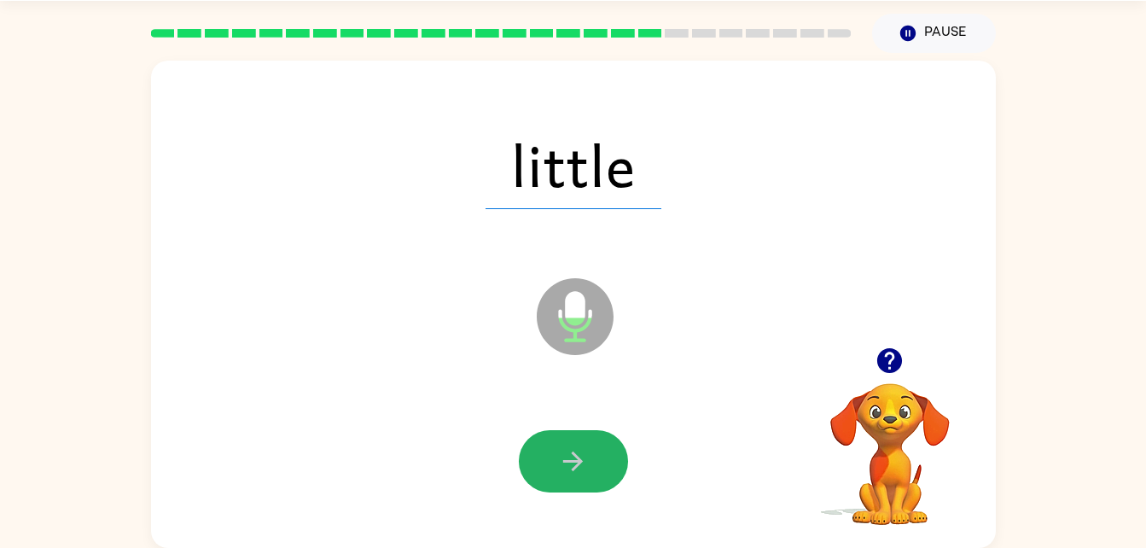
click at [569, 456] on icon "button" at bounding box center [573, 461] width 30 height 30
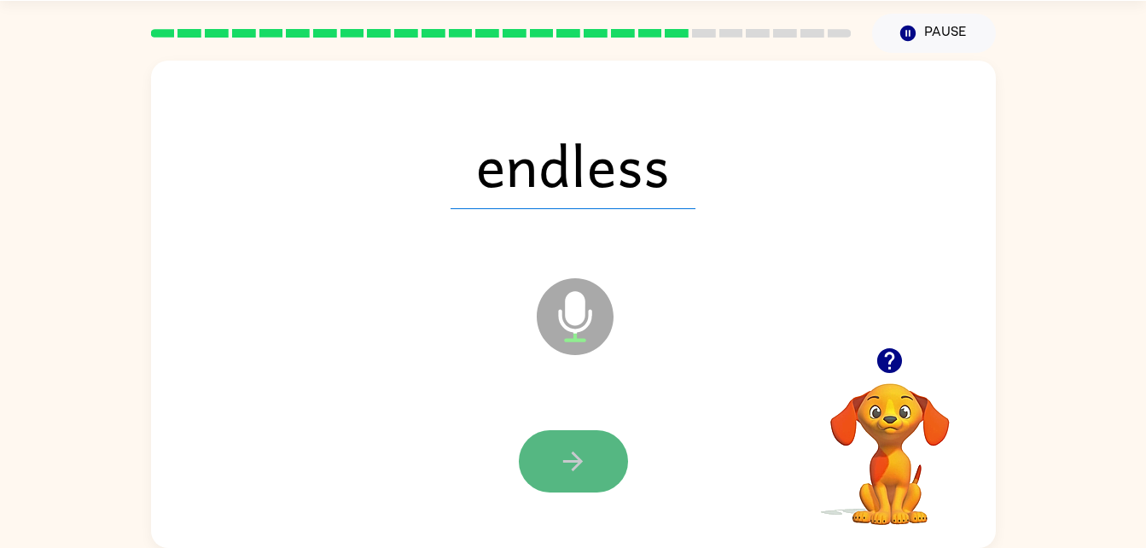
click at [576, 469] on icon "button" at bounding box center [573, 461] width 30 height 30
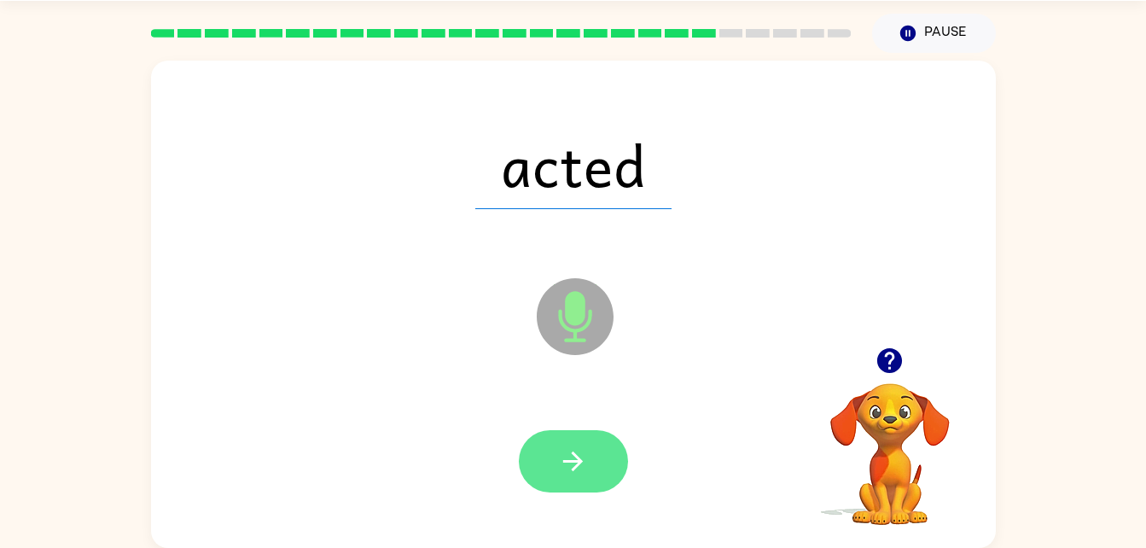
click at [562, 458] on icon "button" at bounding box center [573, 461] width 30 height 30
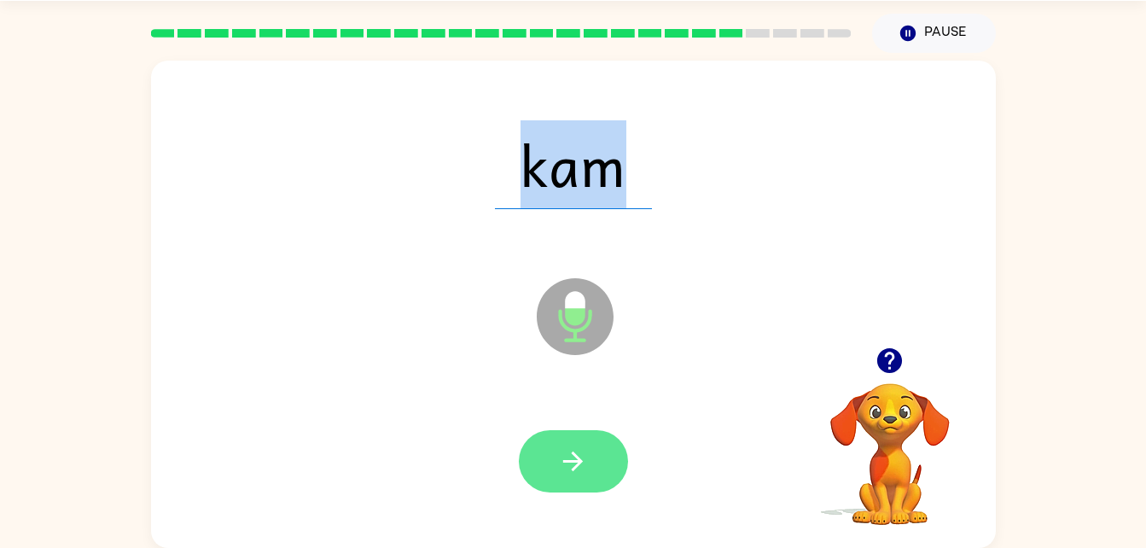
drag, startPoint x: 568, startPoint y: 458, endPoint x: 574, endPoint y: 449, distance: 10.7
click at [574, 449] on icon "button" at bounding box center [573, 461] width 30 height 30
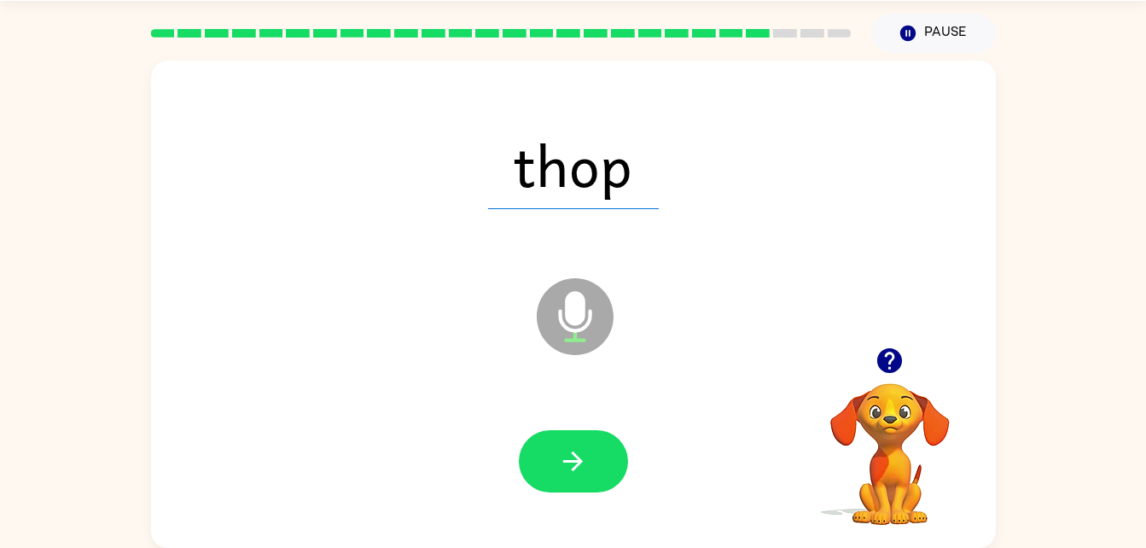
drag, startPoint x: 571, startPoint y: 446, endPoint x: 918, endPoint y: 243, distance: 401.7
click at [918, 243] on div "thop Microphone The Microphone is here when it is your turn to talk" at bounding box center [573, 304] width 845 height 487
click at [571, 449] on icon "button" at bounding box center [573, 461] width 30 height 30
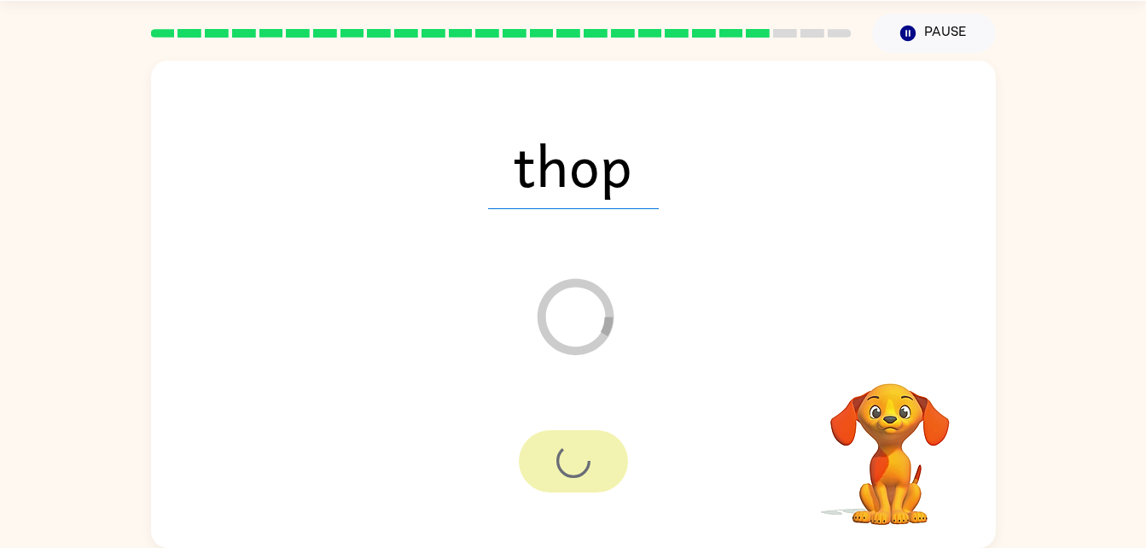
drag, startPoint x: 571, startPoint y: 449, endPoint x: 946, endPoint y: 363, distance: 384.5
click at [946, 363] on div "thop Loader Your response is being sent to our graders Your browser must suppor…" at bounding box center [573, 304] width 845 height 487
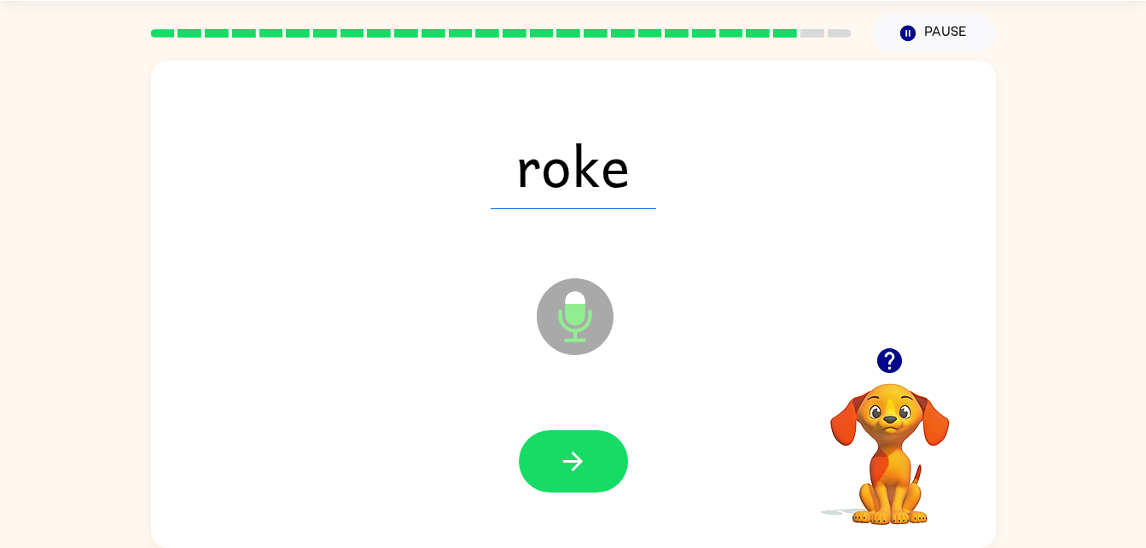
drag, startPoint x: 568, startPoint y: 461, endPoint x: 916, endPoint y: 315, distance: 376.8
click at [916, 315] on div "roke Microphone The Microphone is here when it is your turn to talk" at bounding box center [573, 304] width 845 height 487
click at [565, 458] on icon "button" at bounding box center [573, 461] width 30 height 30
drag, startPoint x: 567, startPoint y: 457, endPoint x: 948, endPoint y: 350, distance: 396.2
click at [948, 350] on div at bounding box center [890, 361] width 171 height 44
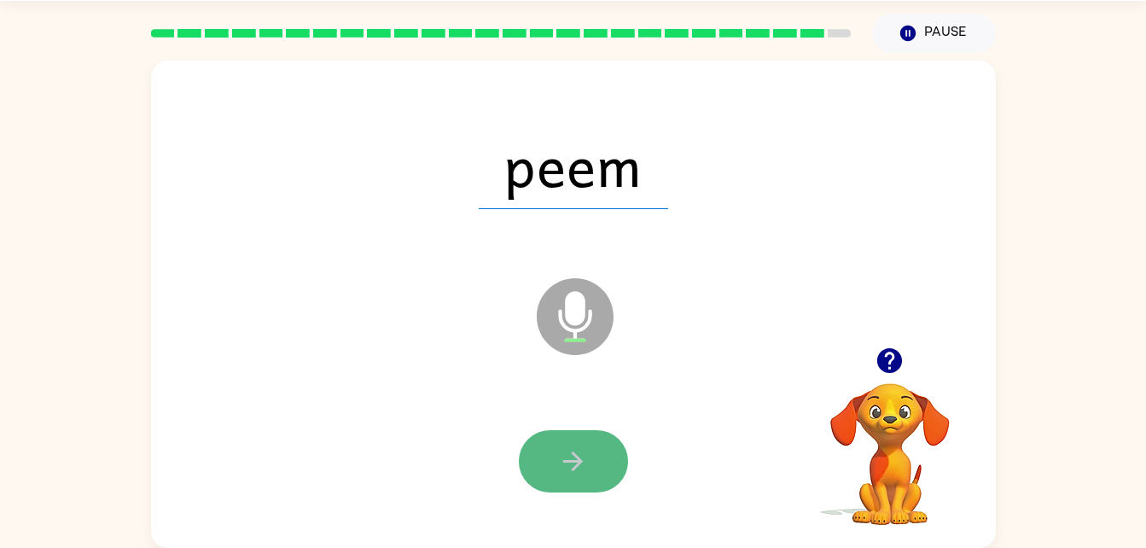
click at [558, 481] on button "button" at bounding box center [573, 461] width 109 height 62
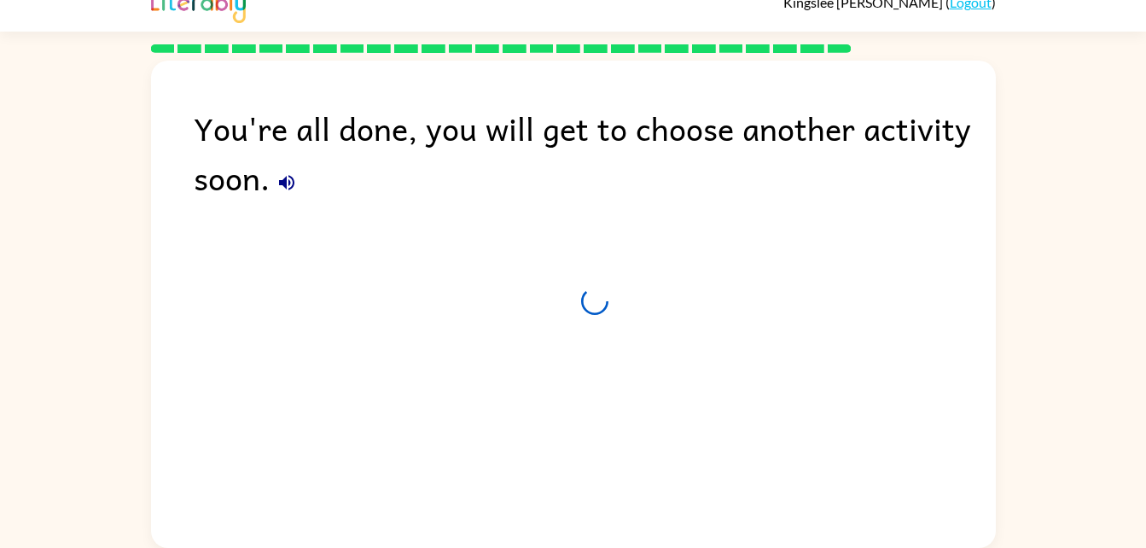
scroll to position [21, 0]
